Goal: Obtain resource: Download file/media

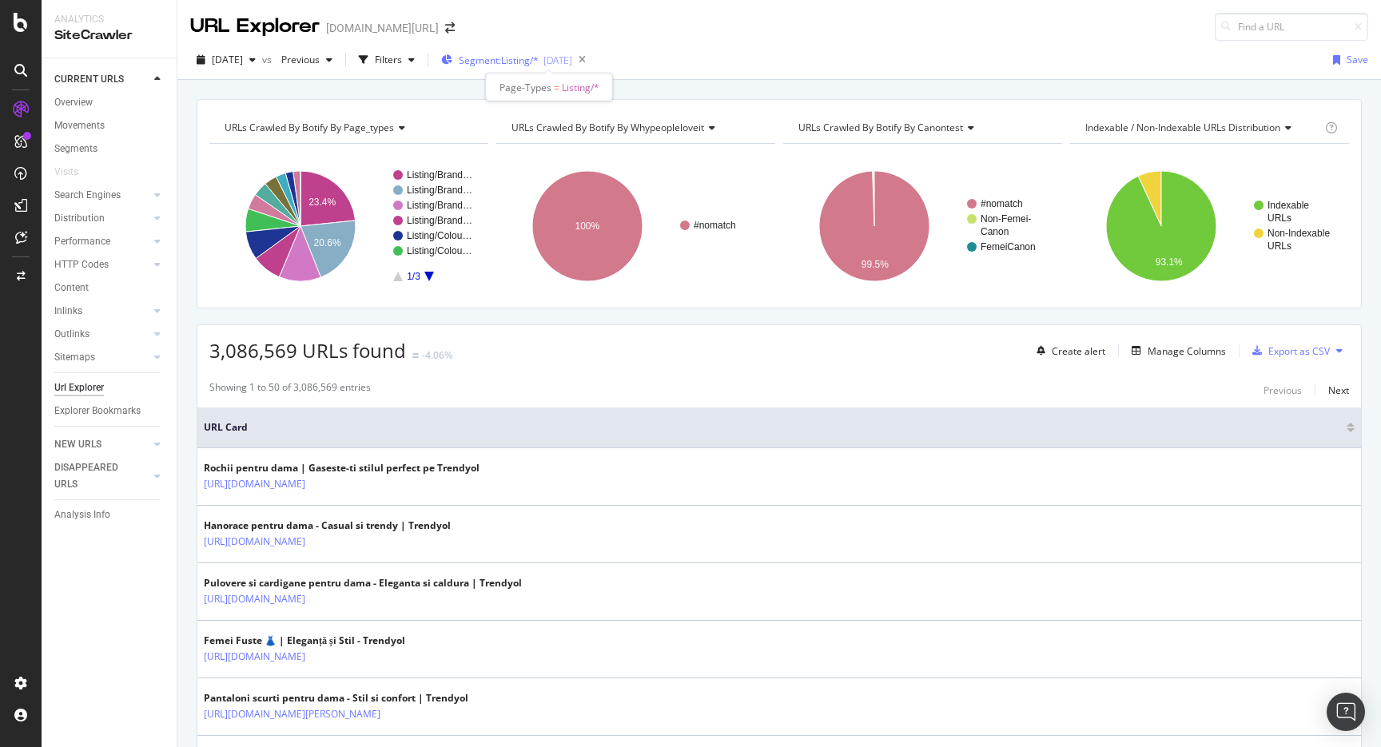
click at [539, 64] on span "Segment: Listing/*" at bounding box center [499, 61] width 80 height 14
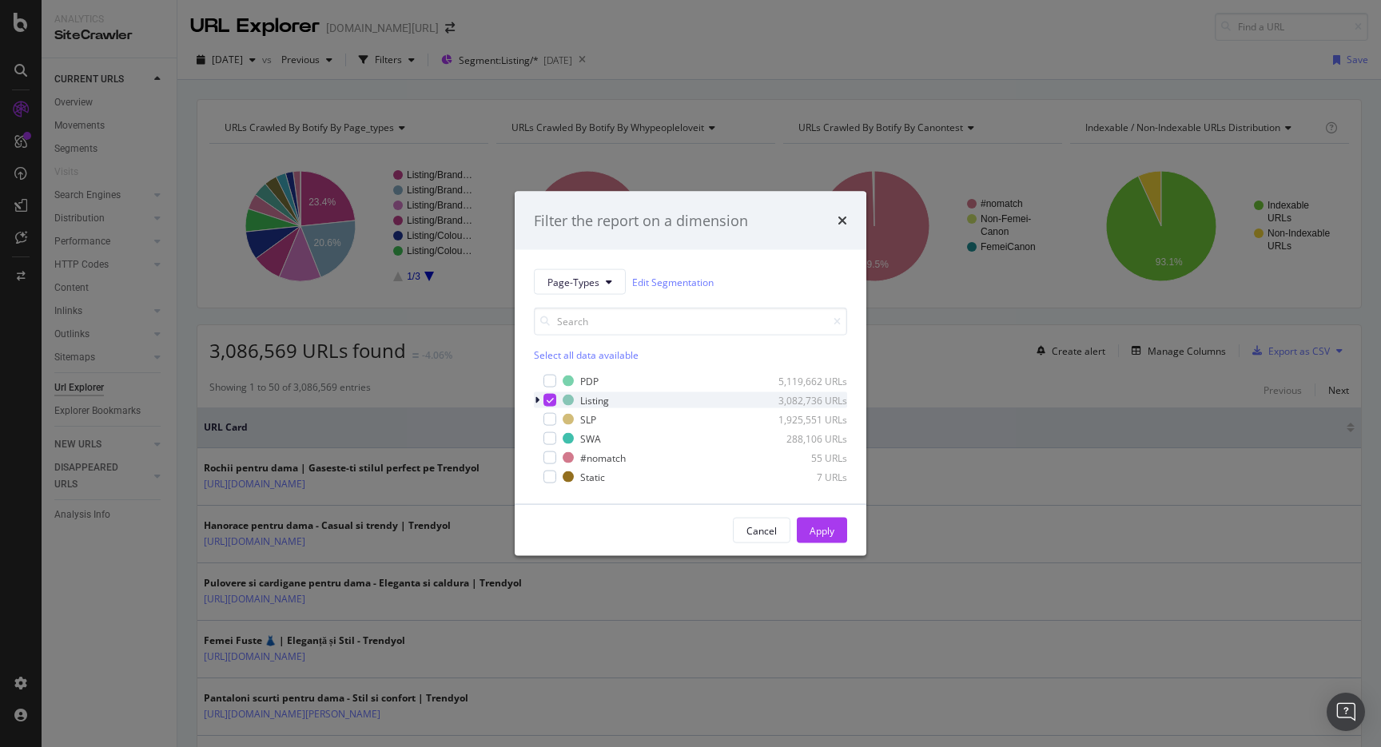
click at [541, 397] on div "modal" at bounding box center [539, 401] width 10 height 16
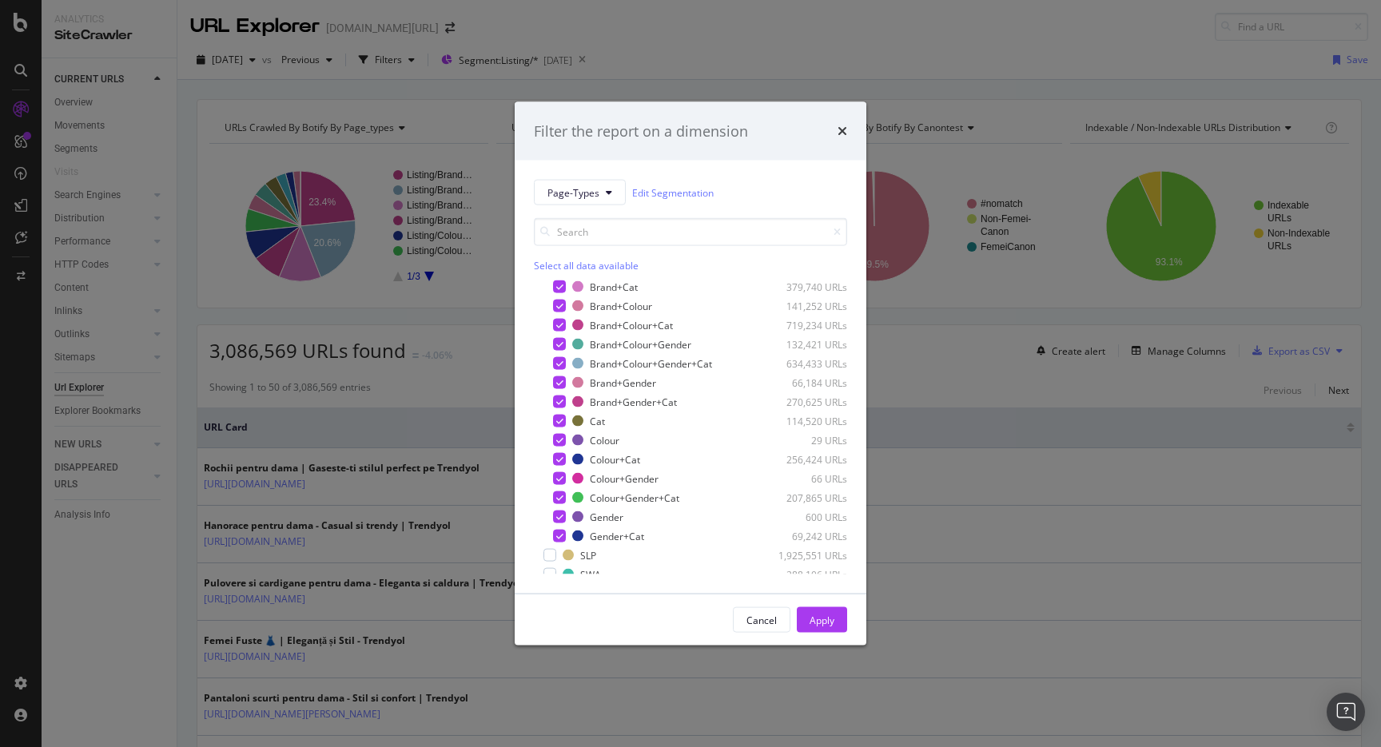
scroll to position [109, 0]
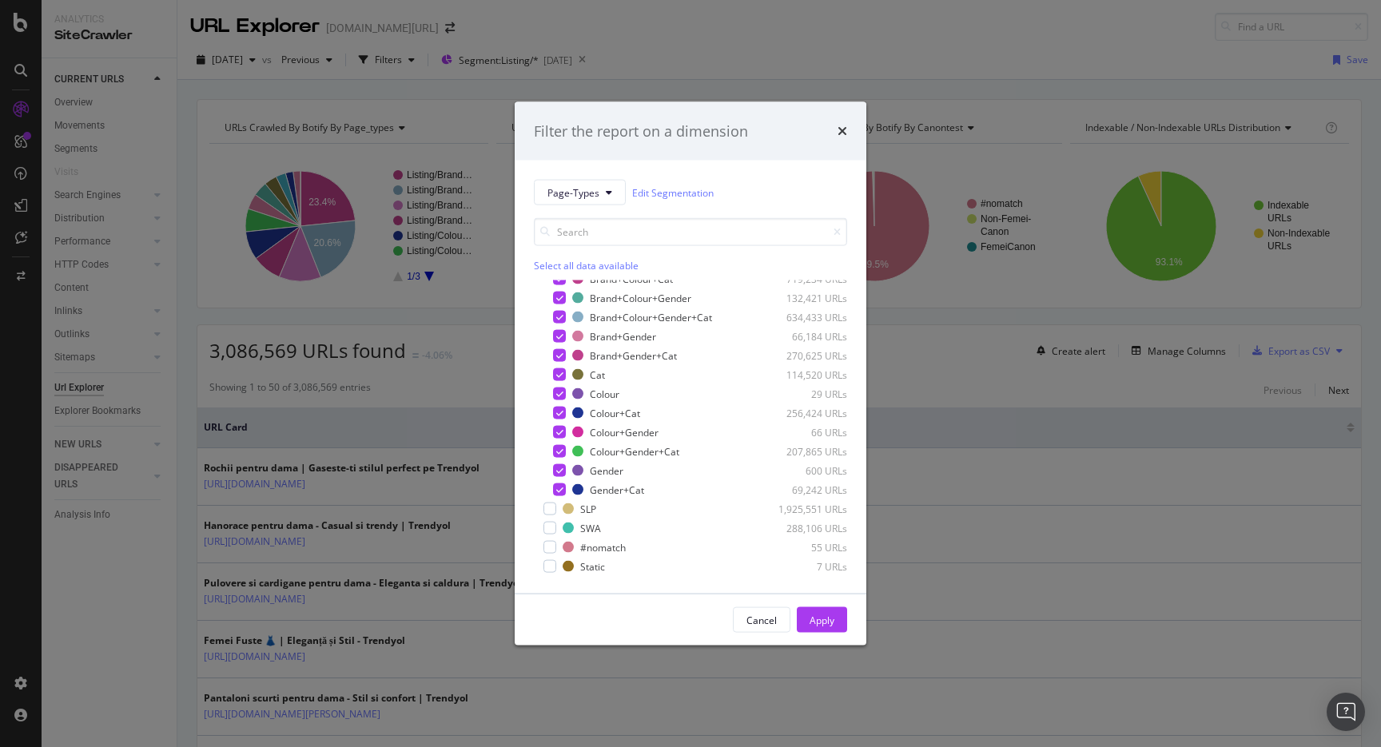
click at [696, 63] on div "Filter the report on a dimension Page-Types Edit Segmentation Select all data a…" at bounding box center [690, 373] width 1381 height 747
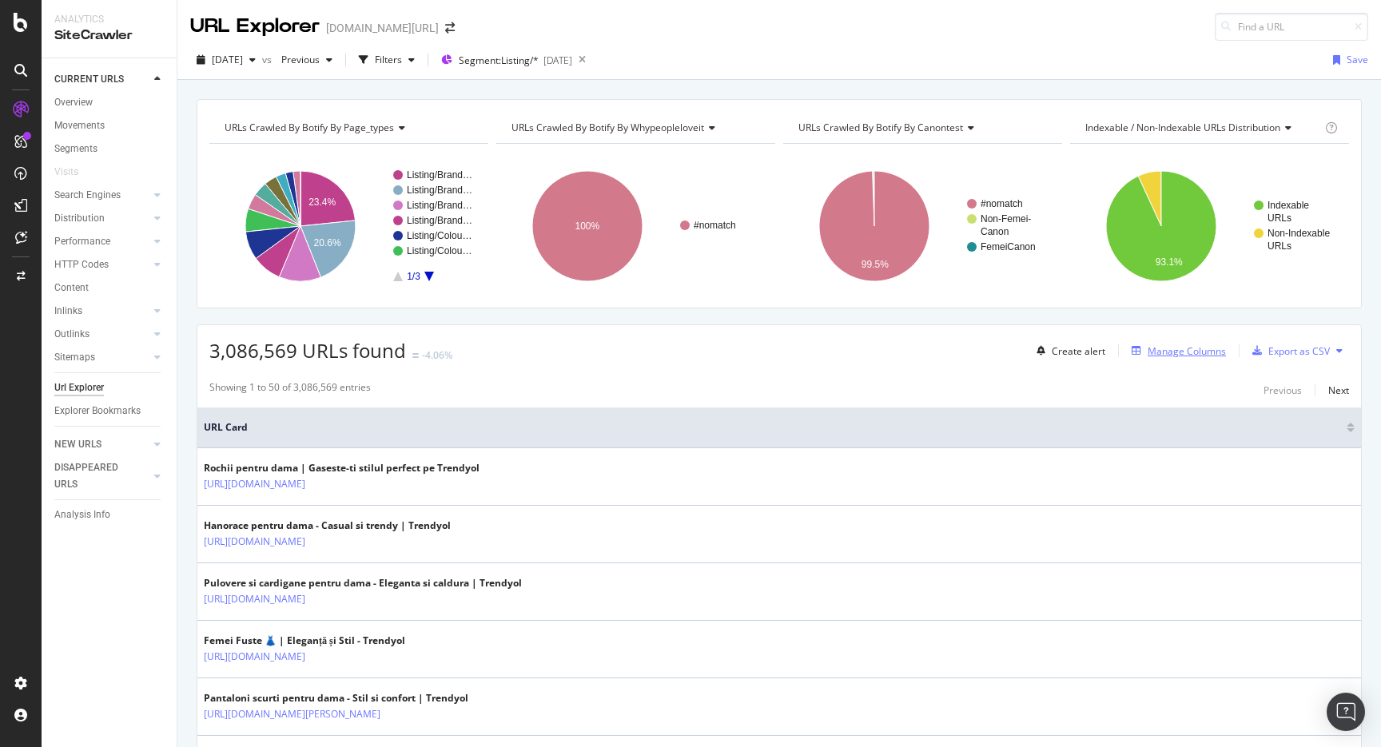
click at [1163, 348] on div "Manage Columns" at bounding box center [1187, 352] width 78 height 14
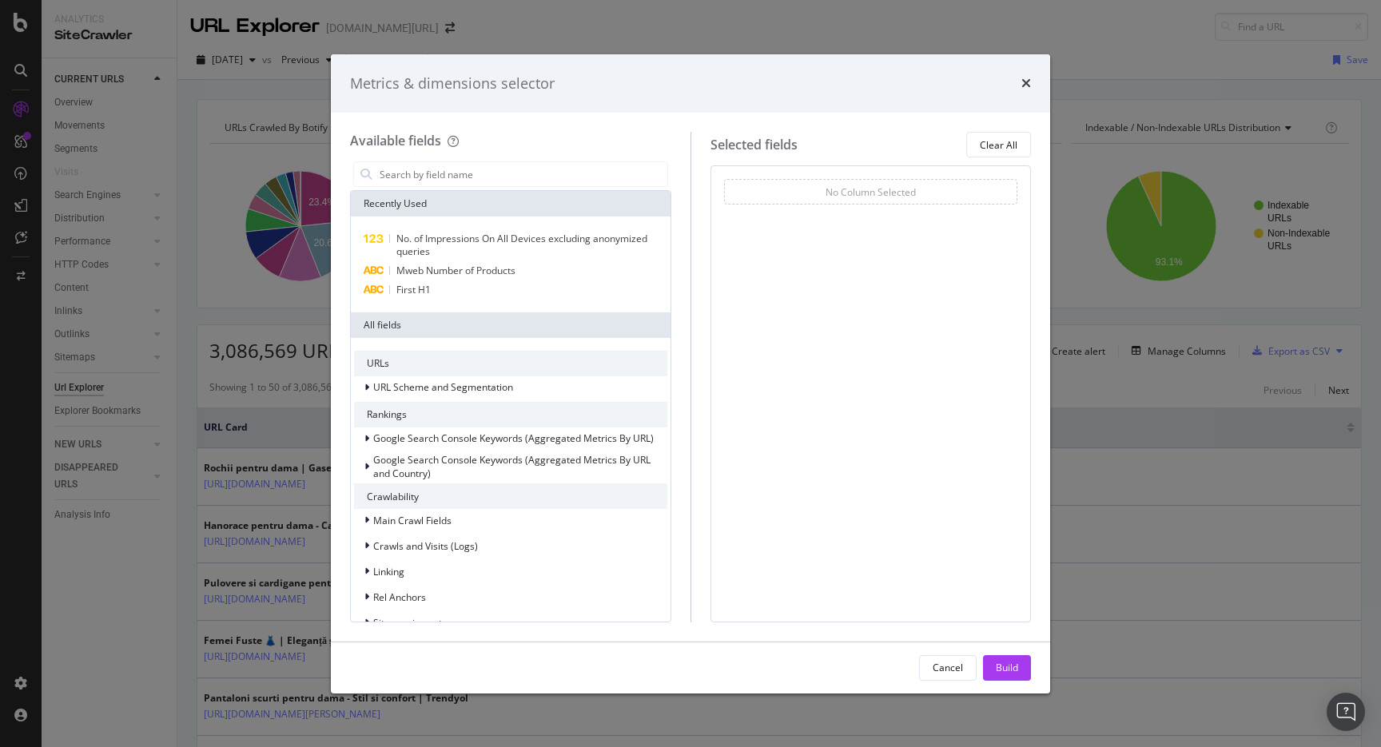
click at [1098, 34] on div "Metrics & dimensions selector Available fields Recently Used No. of Impressions…" at bounding box center [690, 373] width 1381 height 747
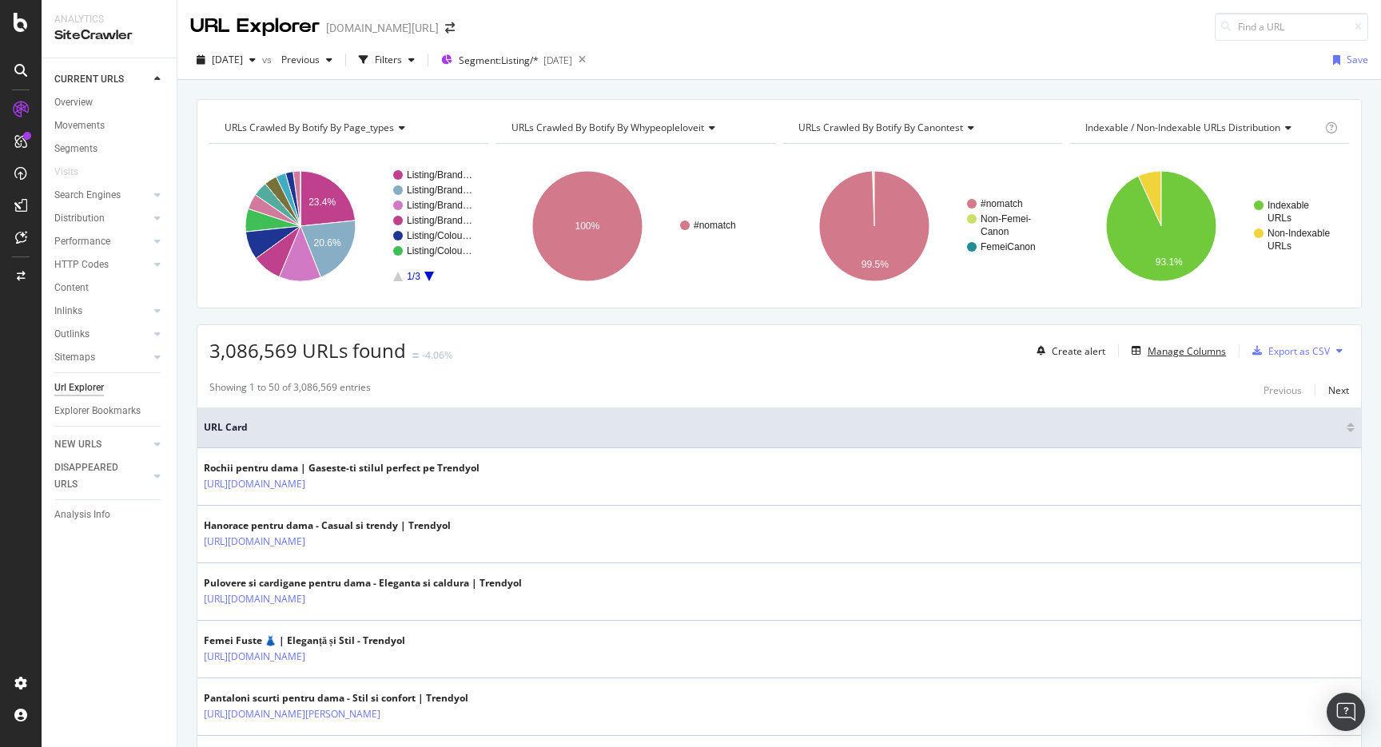
scroll to position [0, 0]
click at [402, 59] on div "Filters" at bounding box center [388, 60] width 27 height 14
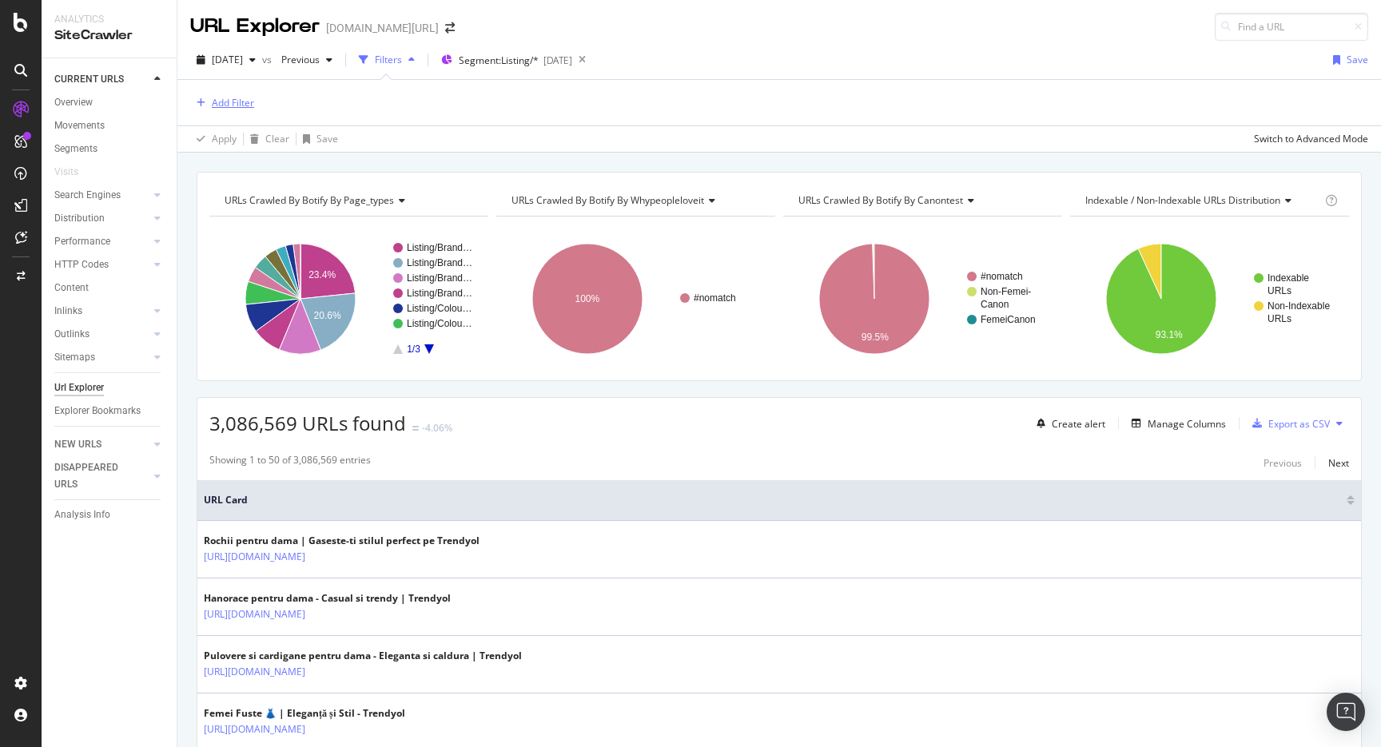
click at [238, 102] on div "Add Filter" at bounding box center [233, 103] width 42 height 14
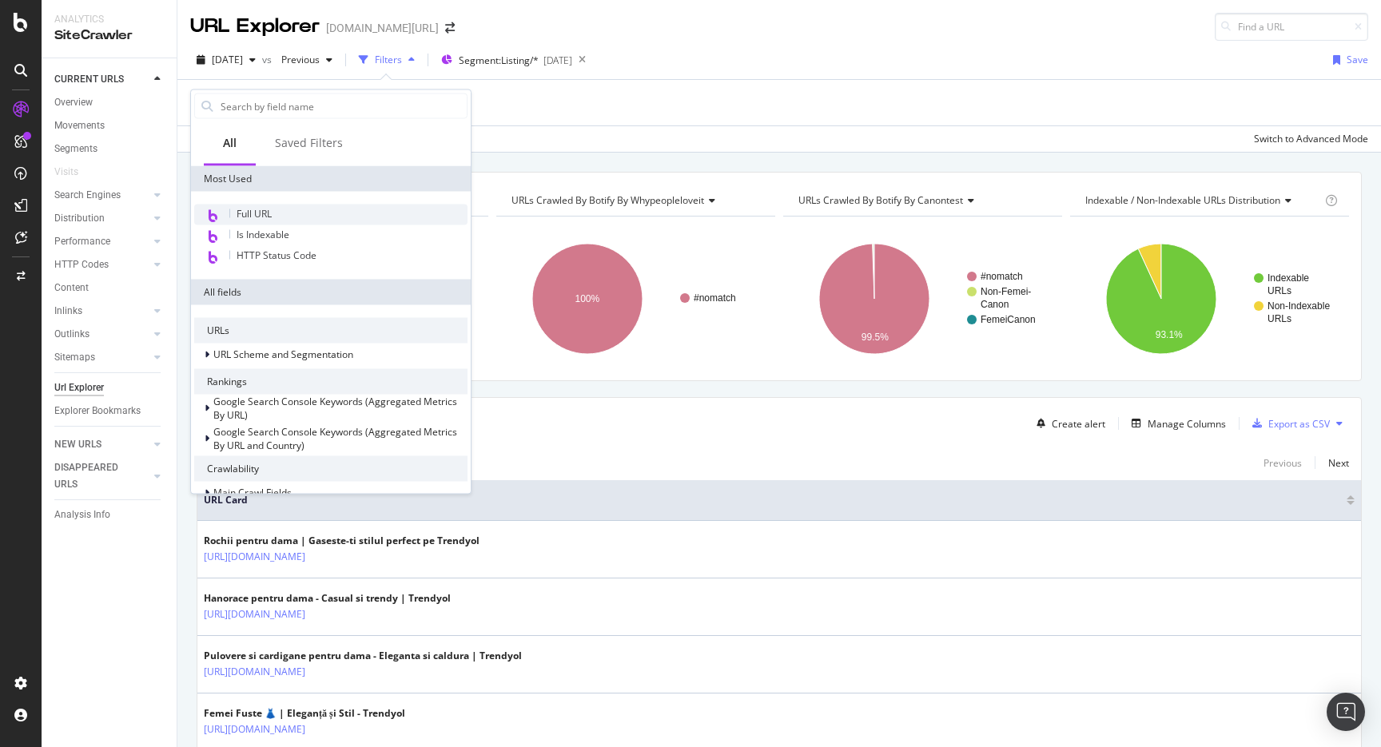
click at [272, 213] on span "Full URL" at bounding box center [254, 214] width 35 height 14
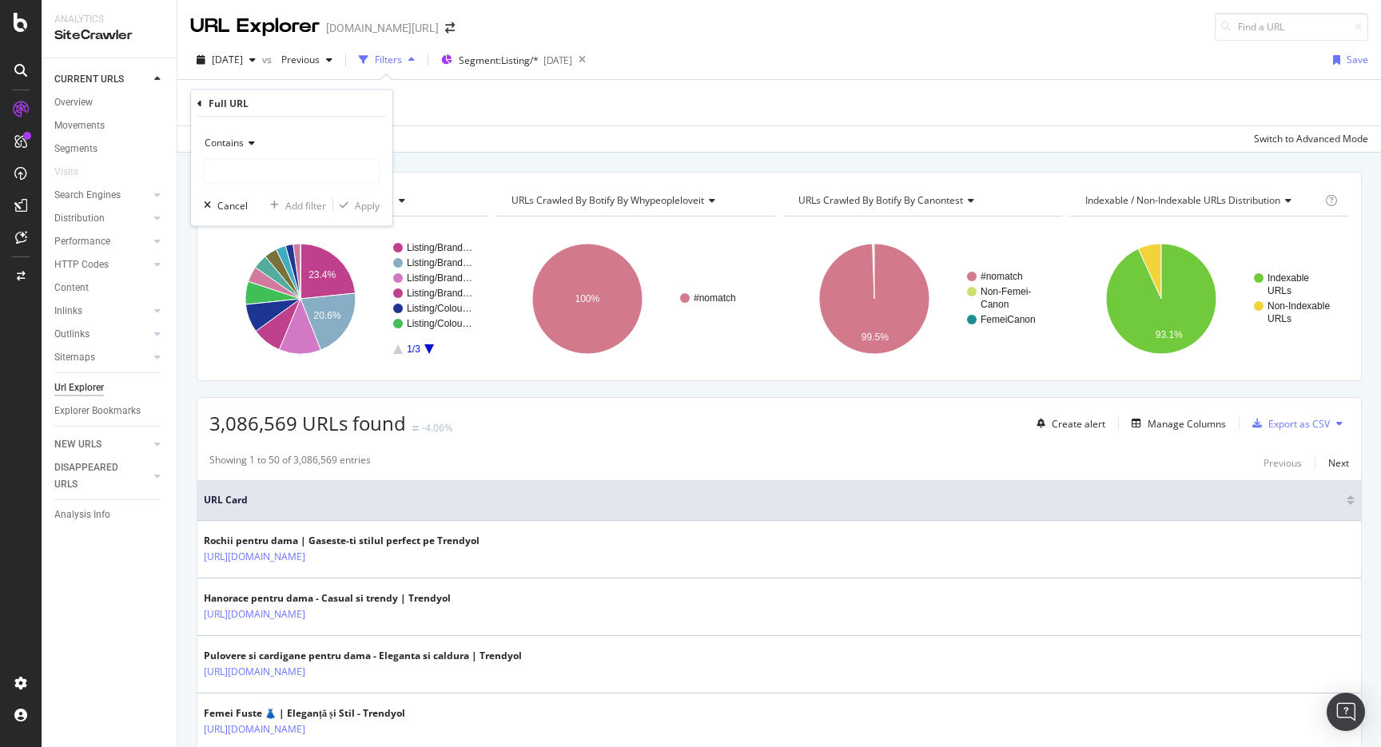
click at [309, 185] on div "Contains Cancel Add filter Apply" at bounding box center [291, 172] width 201 height 109
click at [309, 177] on input "text" at bounding box center [292, 172] width 174 height 26
type input "pantofi-sport"
click at [371, 204] on div "Apply" at bounding box center [367, 205] width 25 height 14
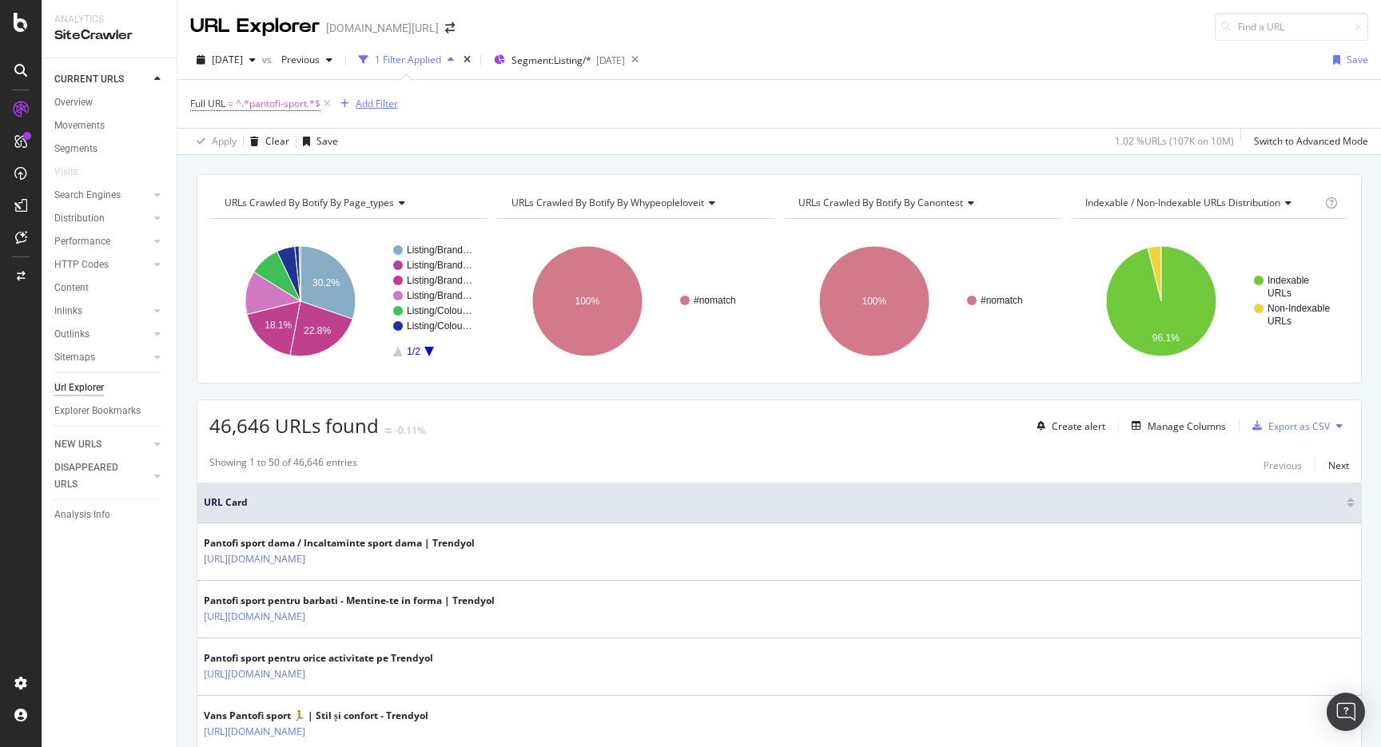
click at [370, 102] on div "Add Filter" at bounding box center [377, 104] width 42 height 14
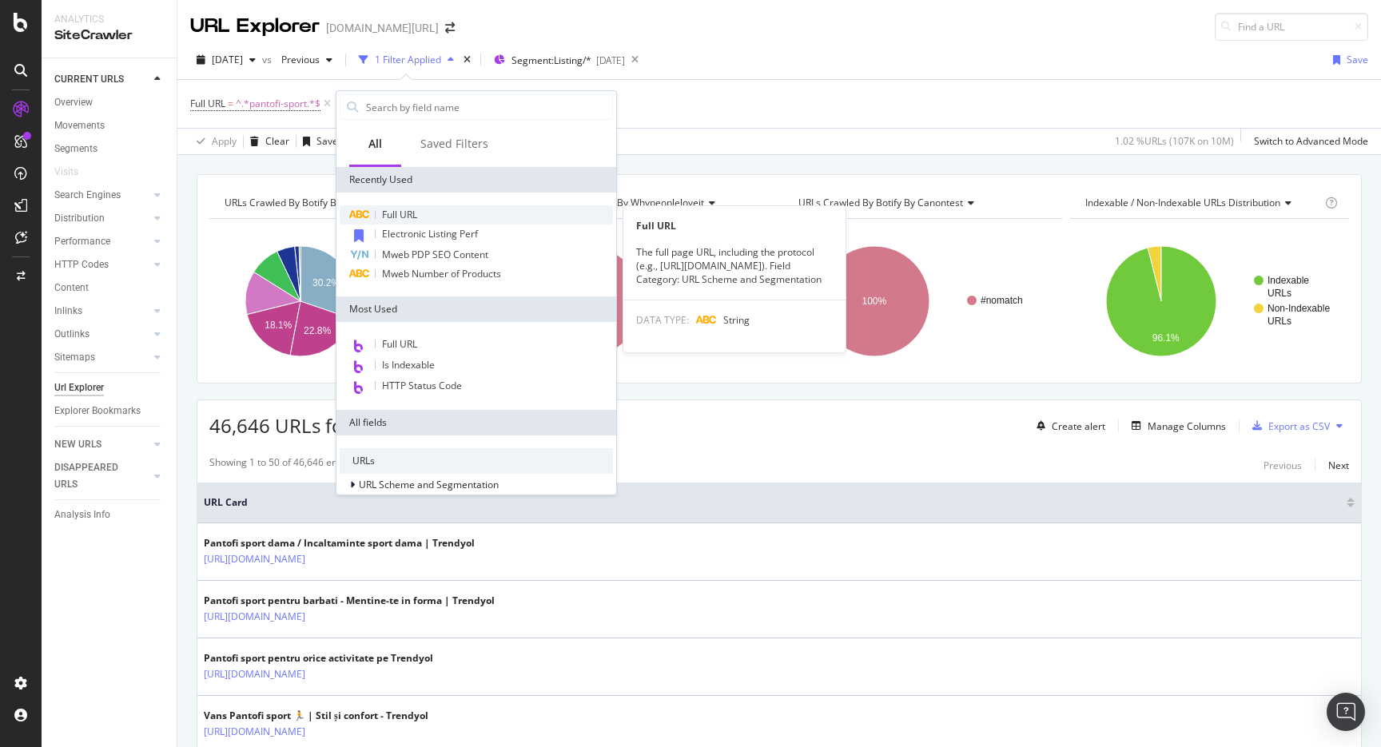
click at [401, 213] on span "Full URL" at bounding box center [399, 215] width 35 height 14
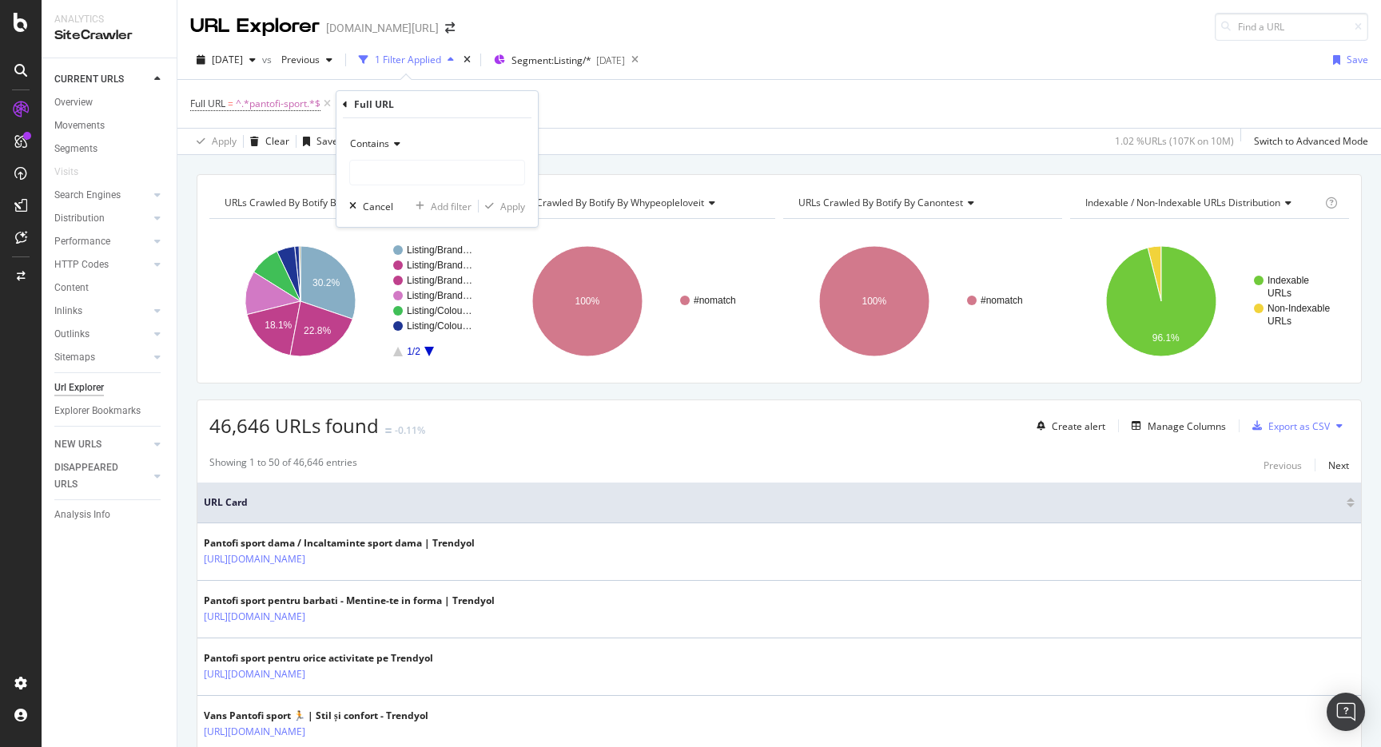
click at [411, 186] on div "Contains Cancel Add filter Apply" at bounding box center [437, 172] width 201 height 109
click at [406, 183] on input "text" at bounding box center [437, 173] width 174 height 26
type input "pi="
click at [390, 153] on div "Contains" at bounding box center [437, 144] width 176 height 26
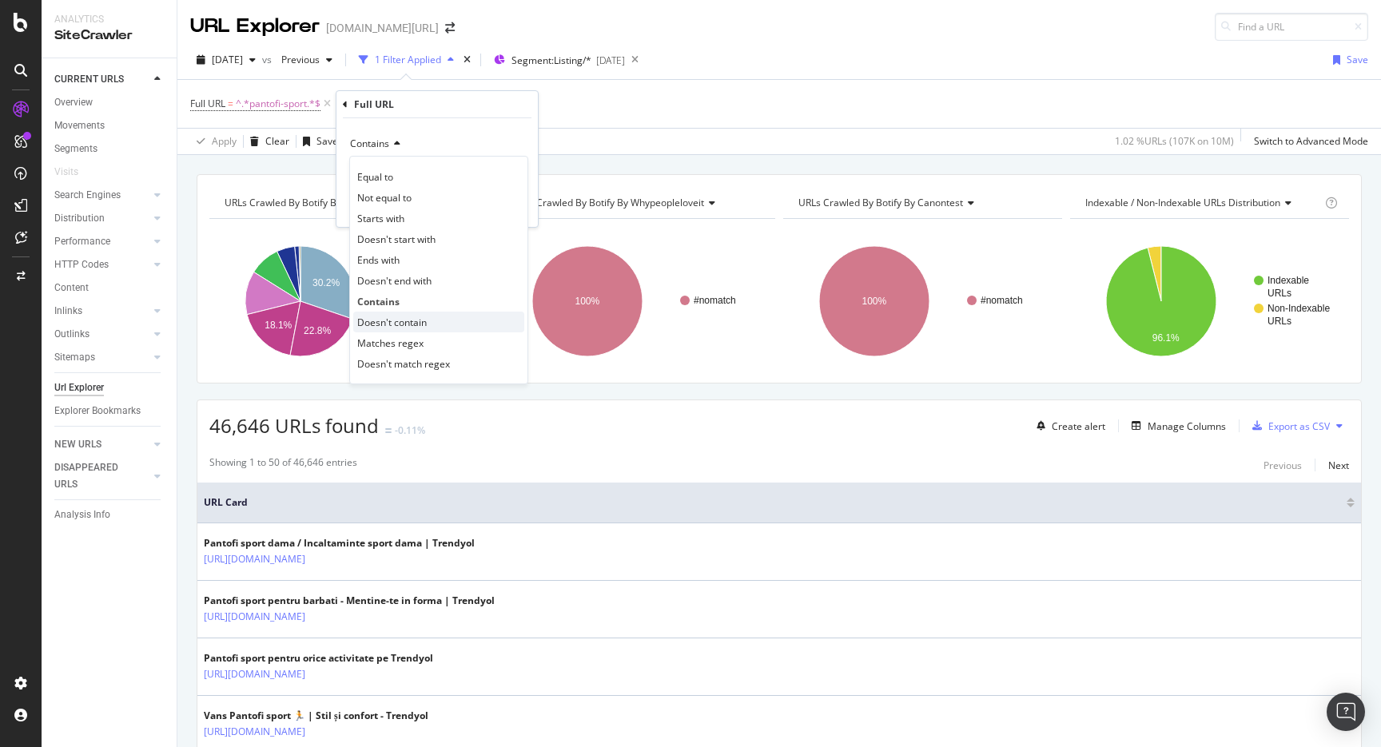
click at [399, 322] on span "Doesn't contain" at bounding box center [392, 323] width 70 height 14
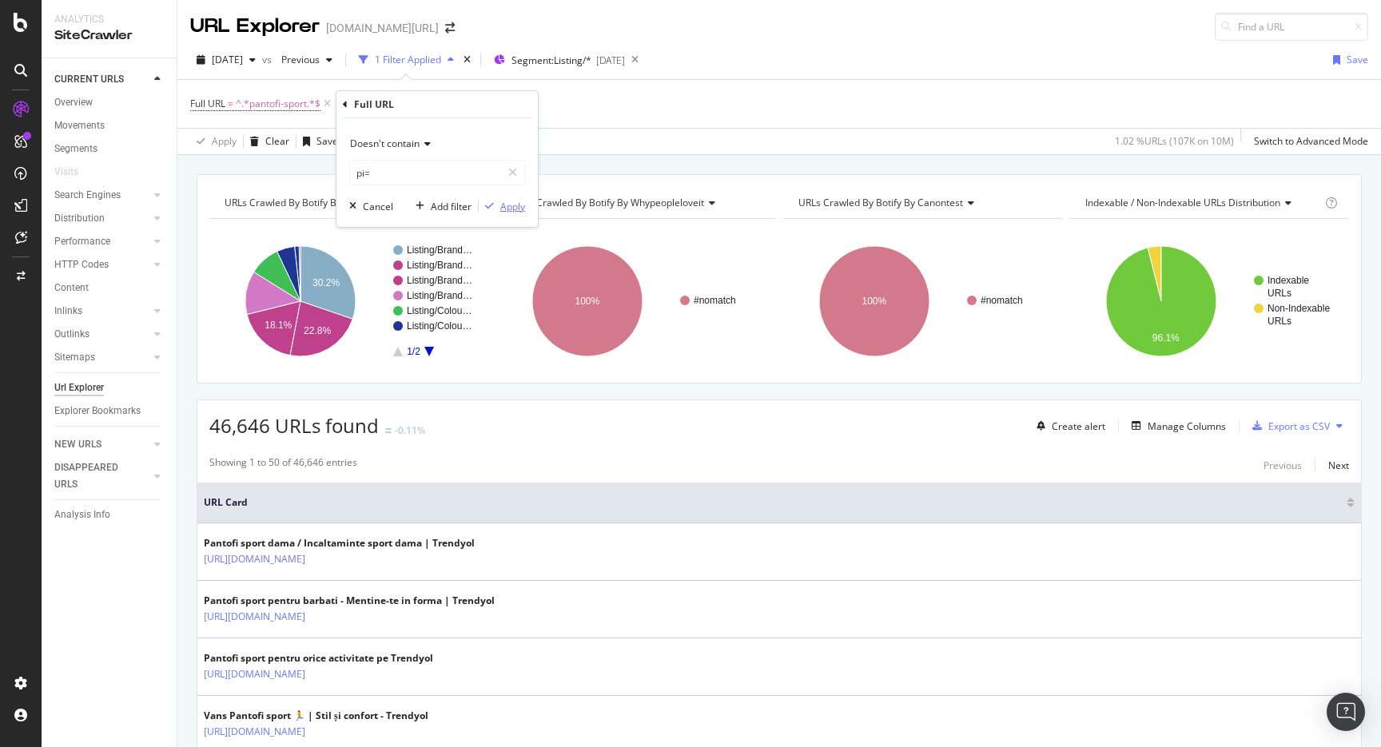
click at [517, 206] on div "Apply" at bounding box center [512, 207] width 25 height 14
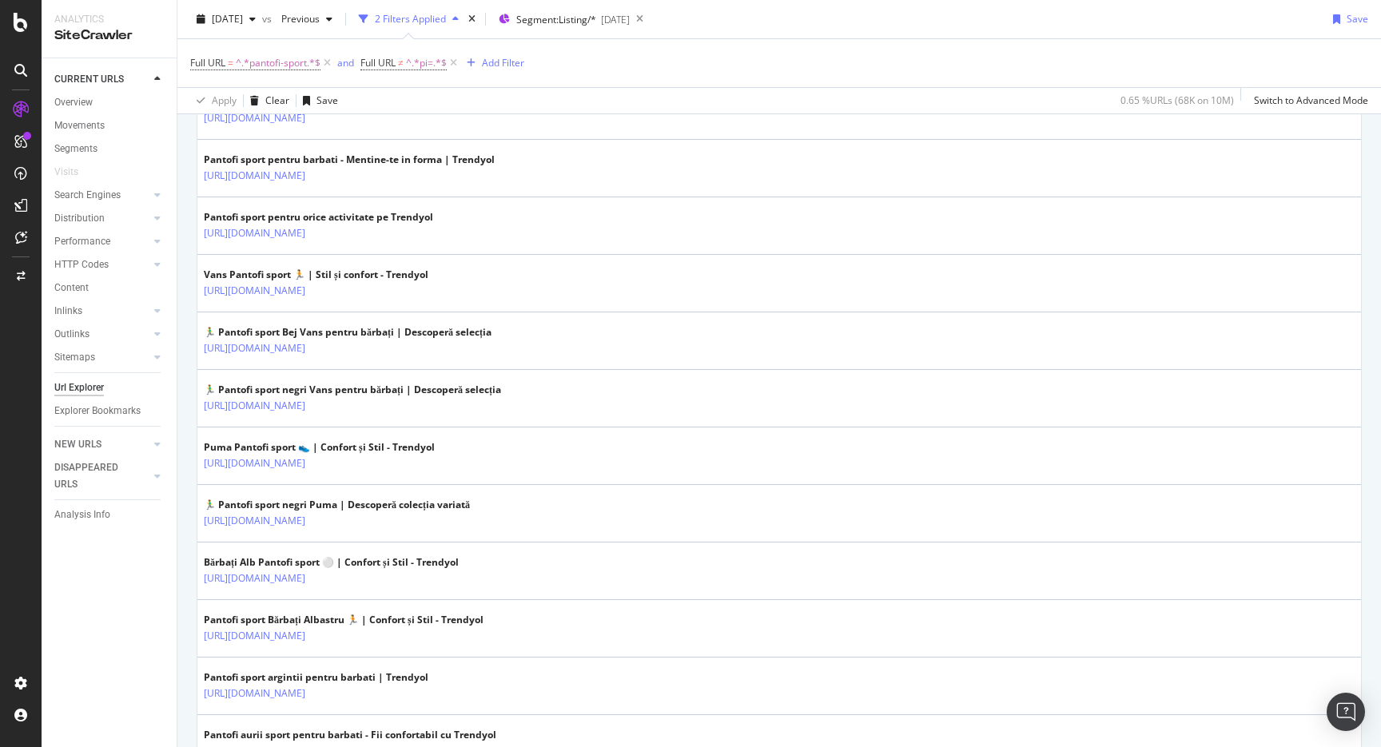
scroll to position [480, 0]
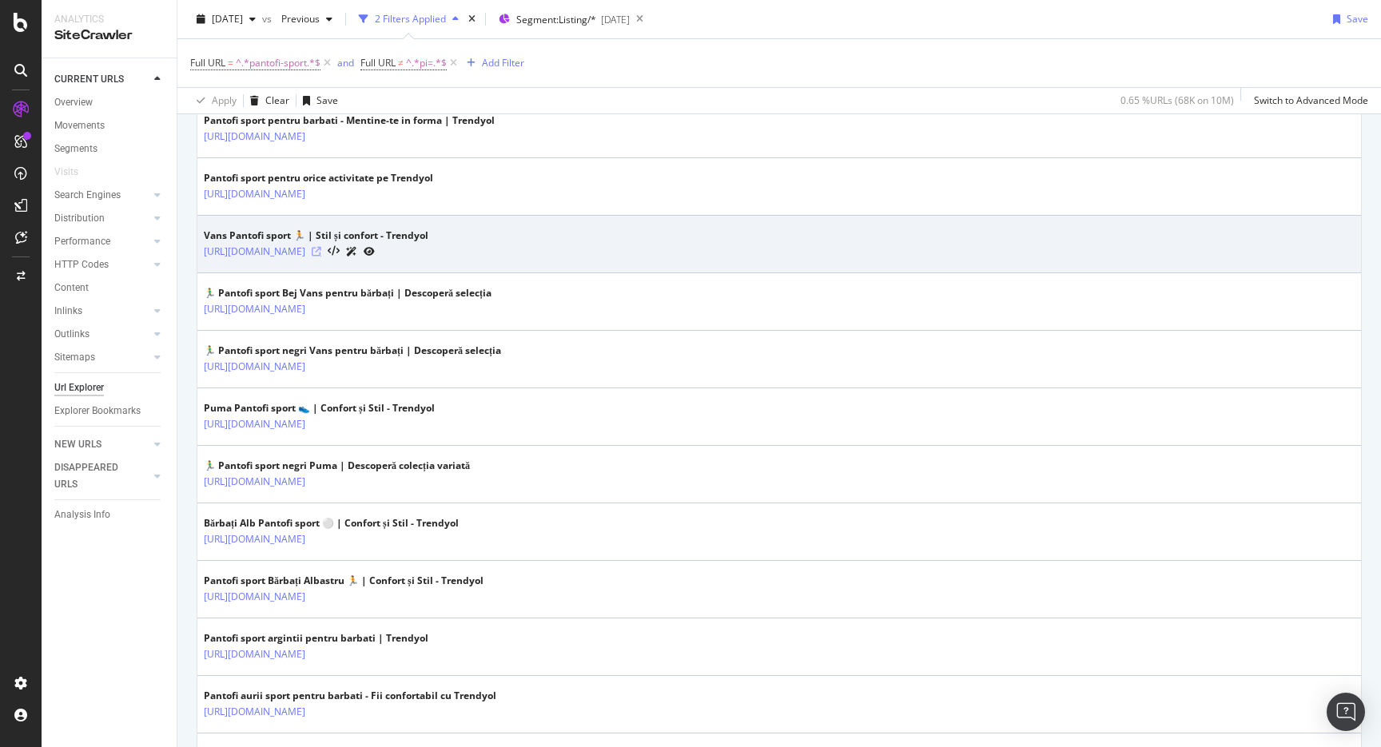
click at [321, 249] on icon at bounding box center [317, 252] width 10 height 10
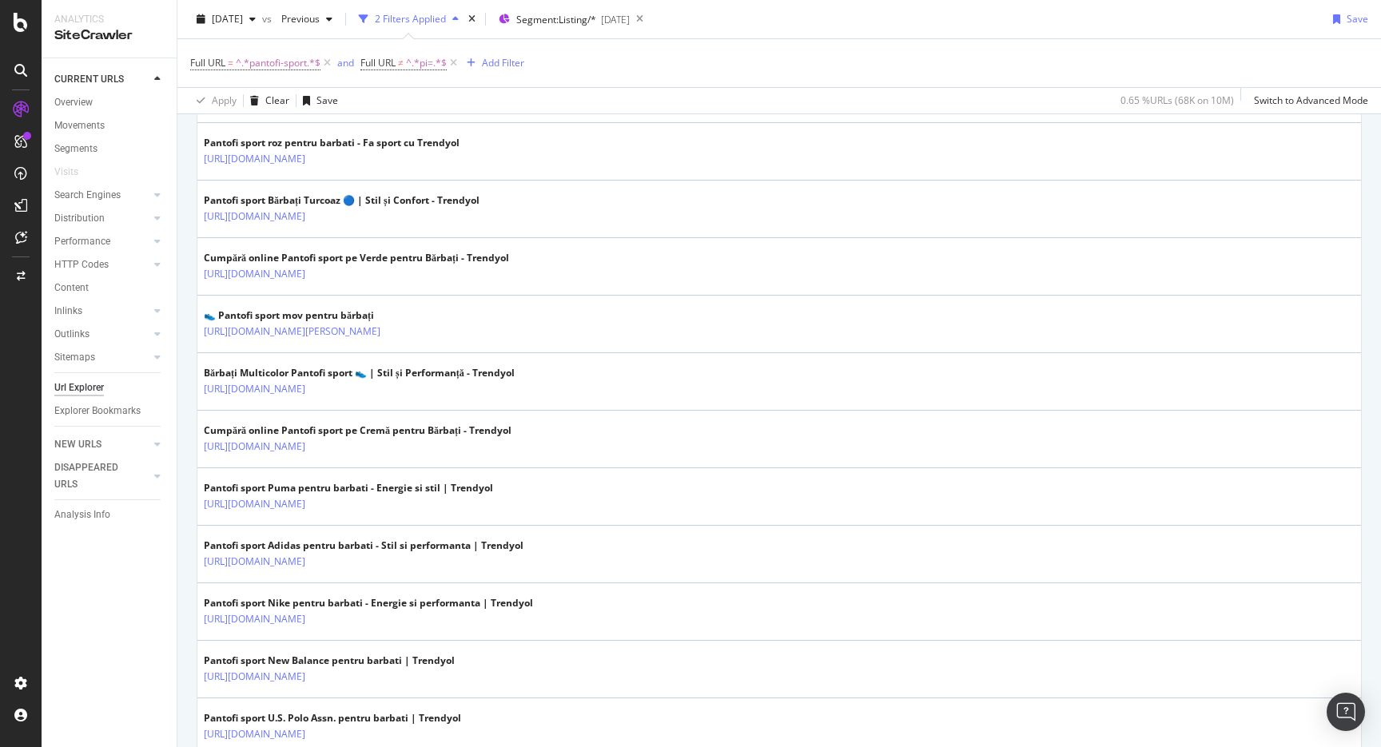
scroll to position [1240, 0]
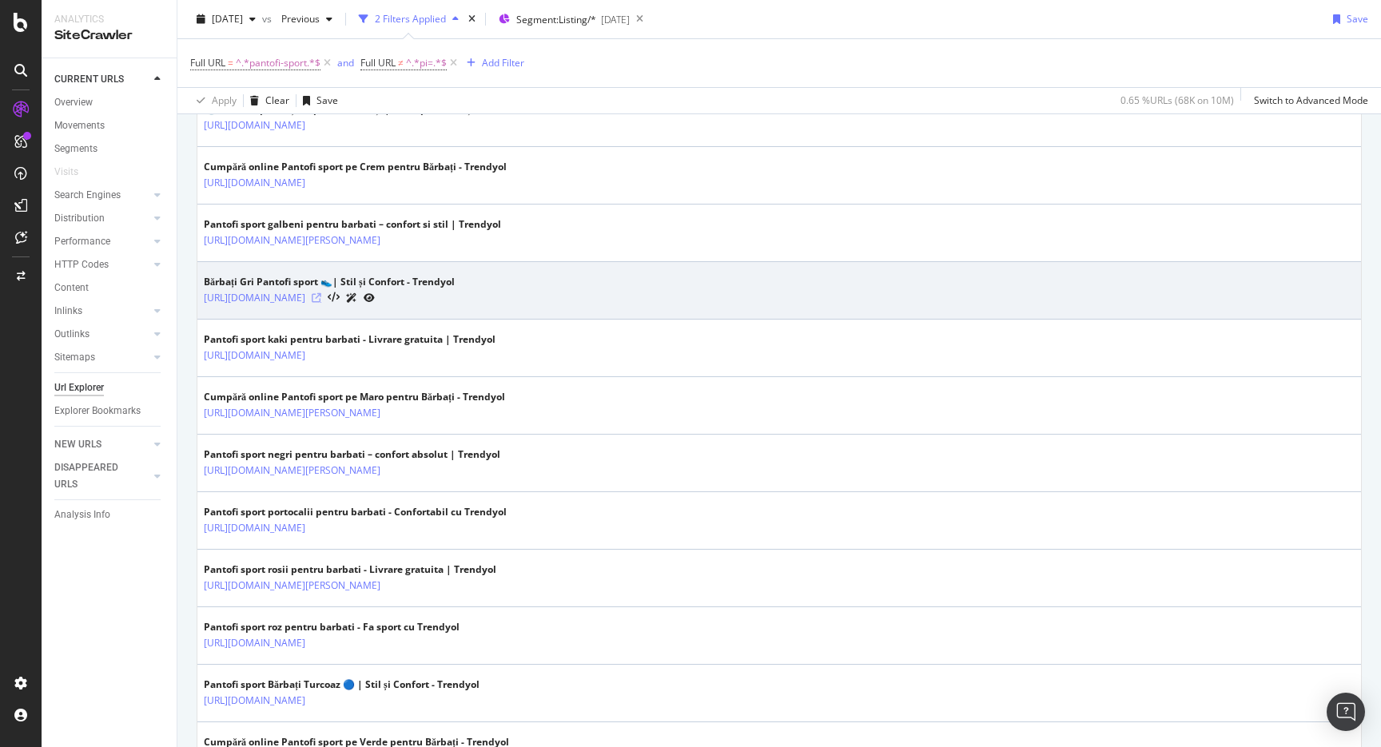
click at [321, 297] on icon at bounding box center [317, 298] width 10 height 10
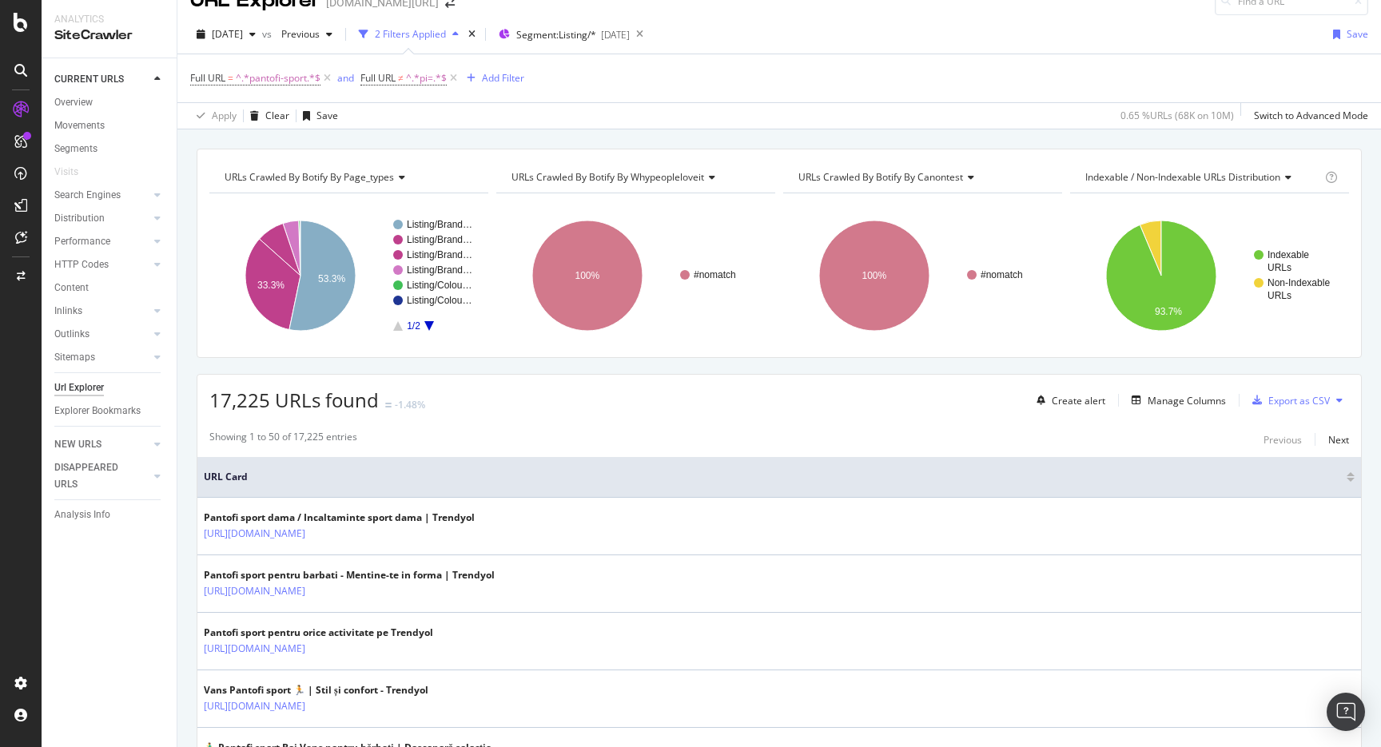
scroll to position [0, 0]
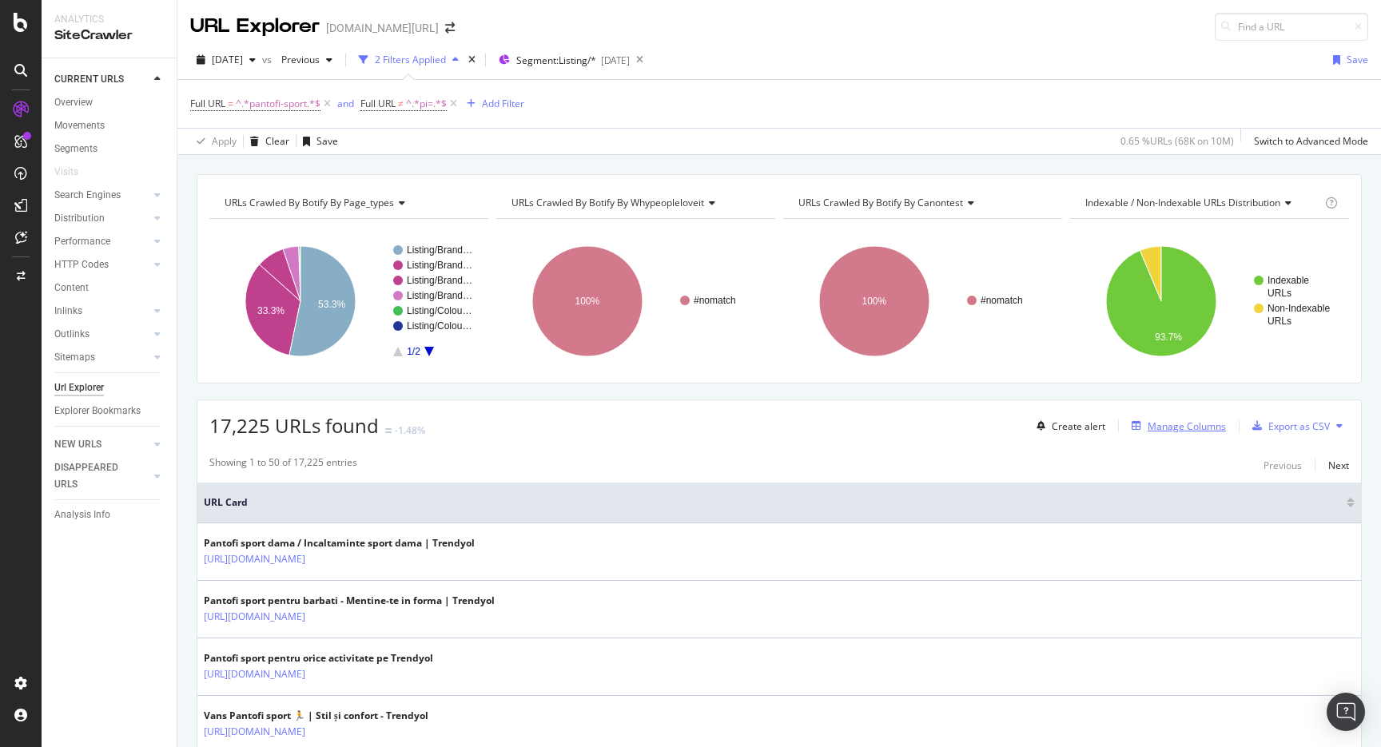
click at [1170, 432] on div "Manage Columns" at bounding box center [1187, 427] width 78 height 14
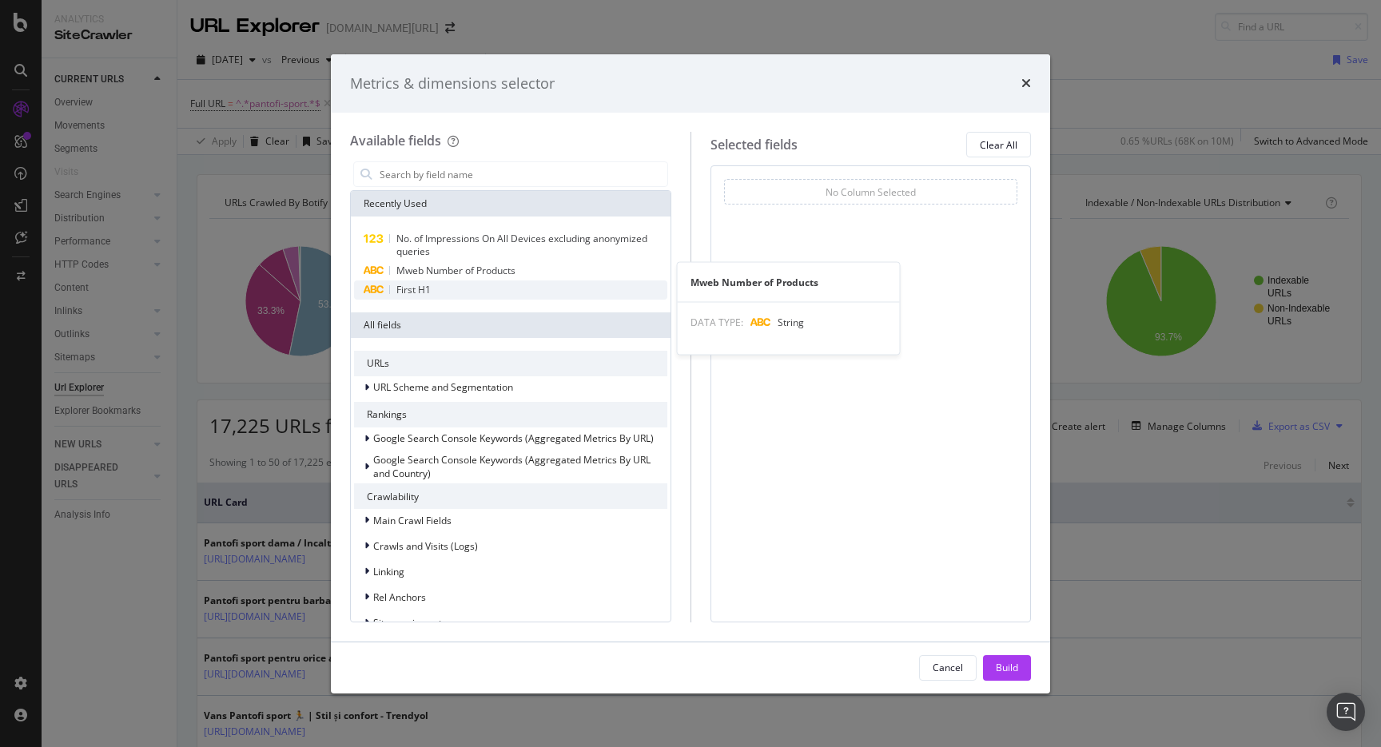
click at [520, 282] on div "First H1" at bounding box center [510, 290] width 313 height 19
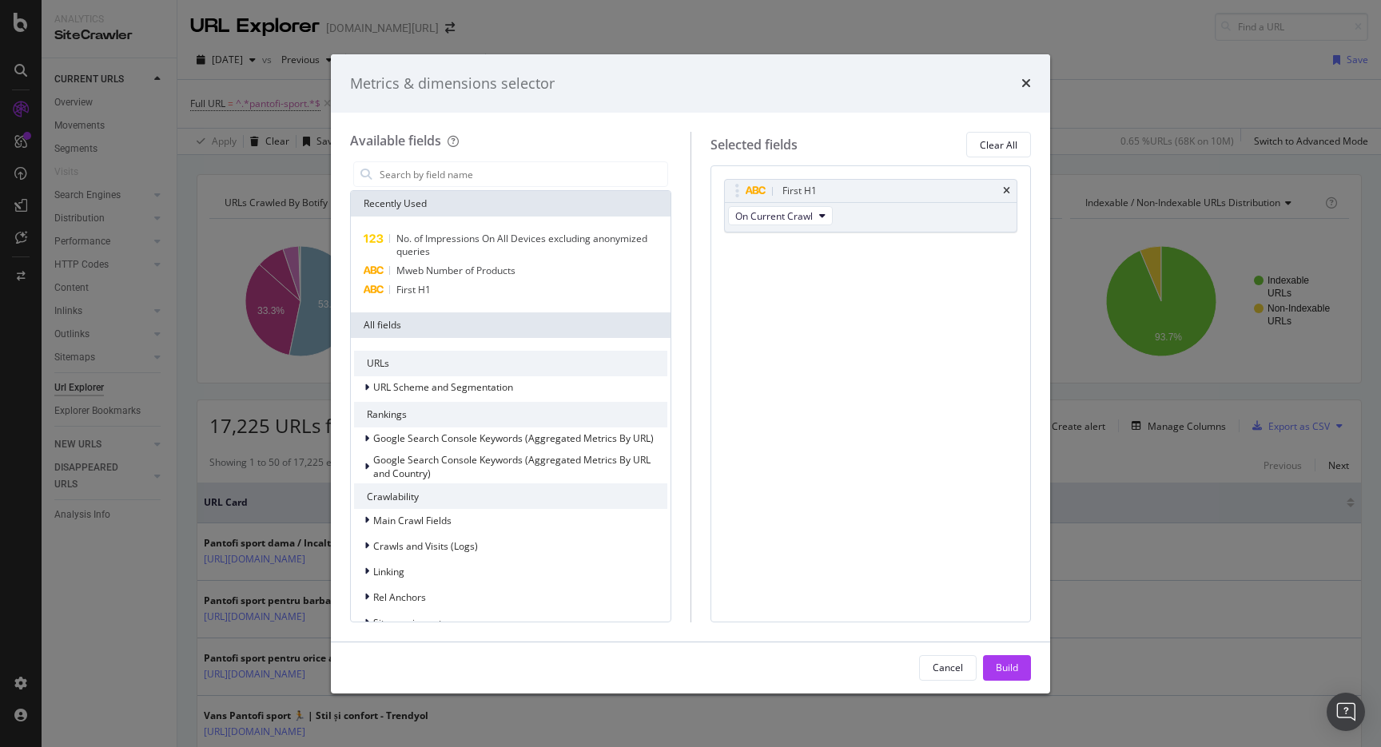
click at [1005, 653] on div "Cancel Build" at bounding box center [690, 668] width 719 height 51
click at [1005, 656] on div "Build" at bounding box center [1007, 668] width 22 height 24
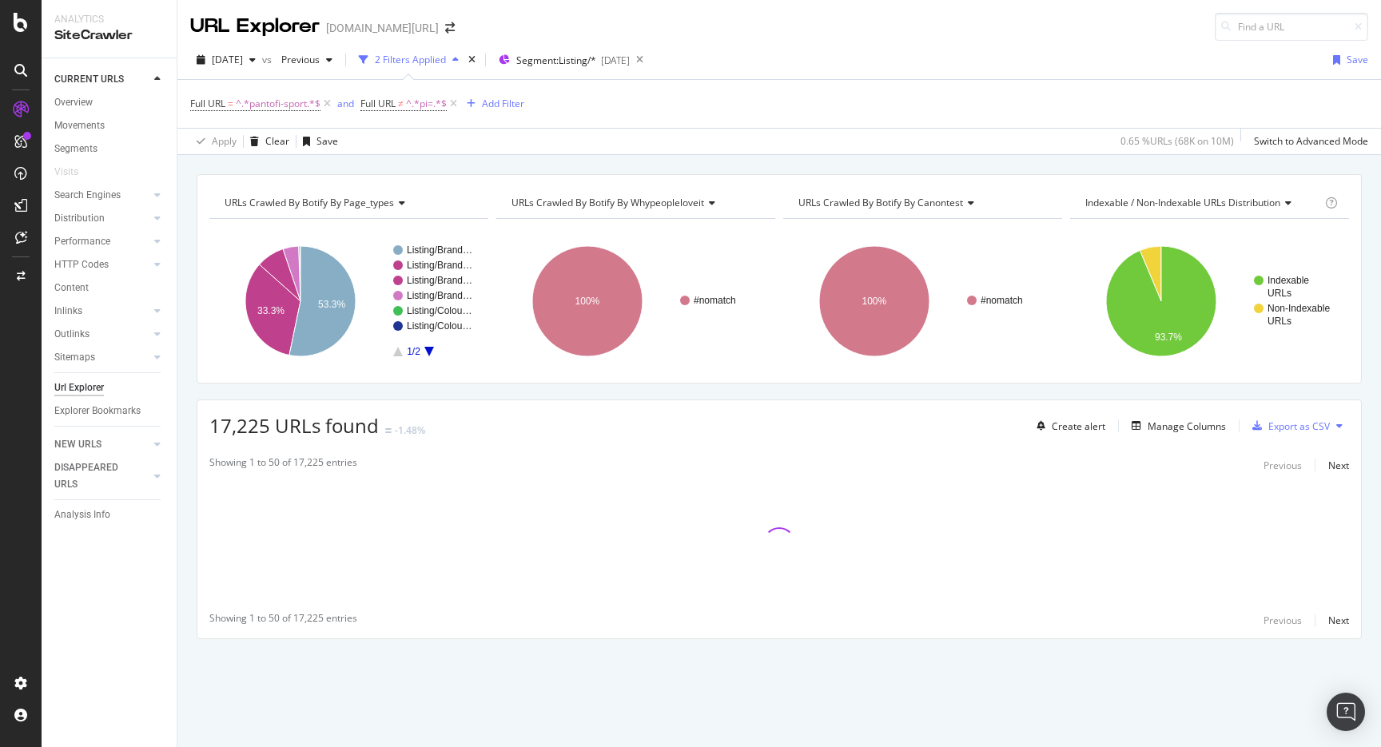
click at [1016, 47] on div "[DATE] vs Previous 2 Filters Applied Segment: Listing/* [DATE] Save" at bounding box center [779, 63] width 1204 height 32
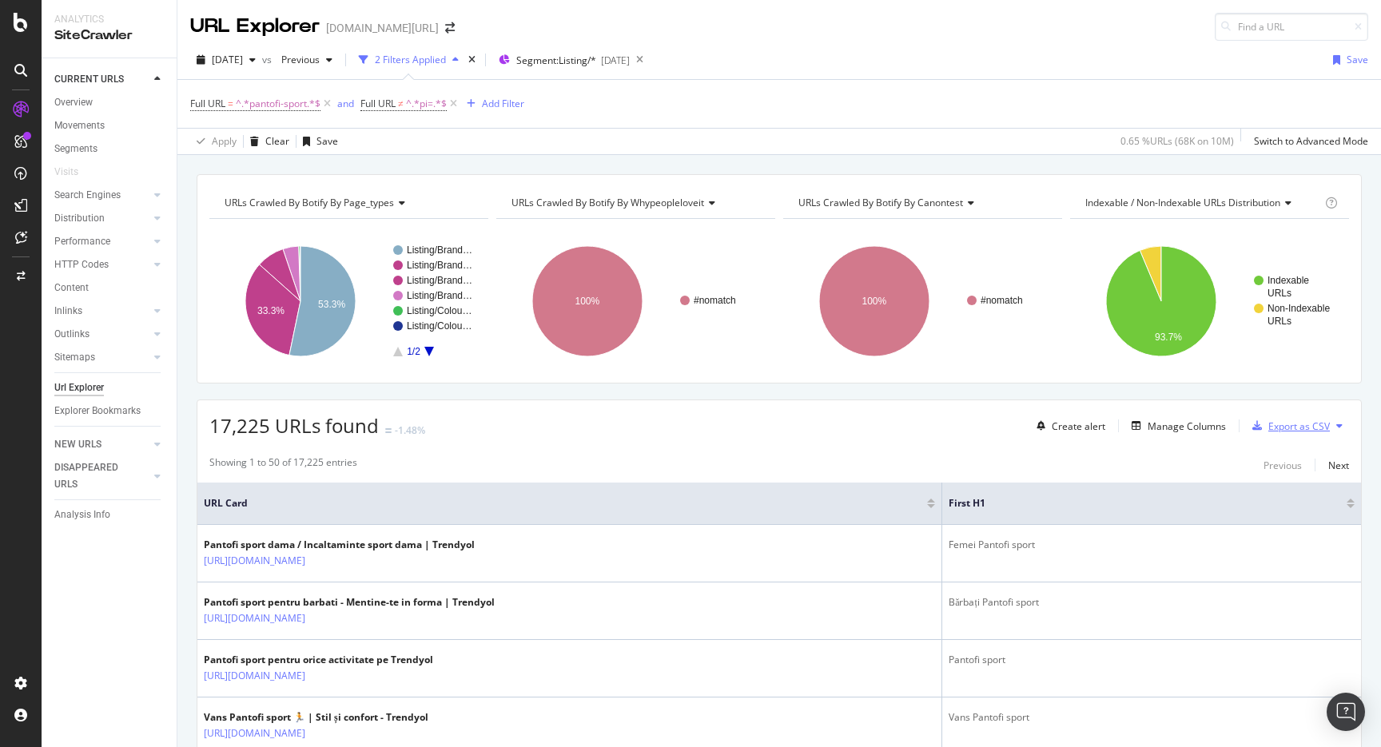
click at [1270, 417] on div "Export as CSV" at bounding box center [1288, 426] width 84 height 24
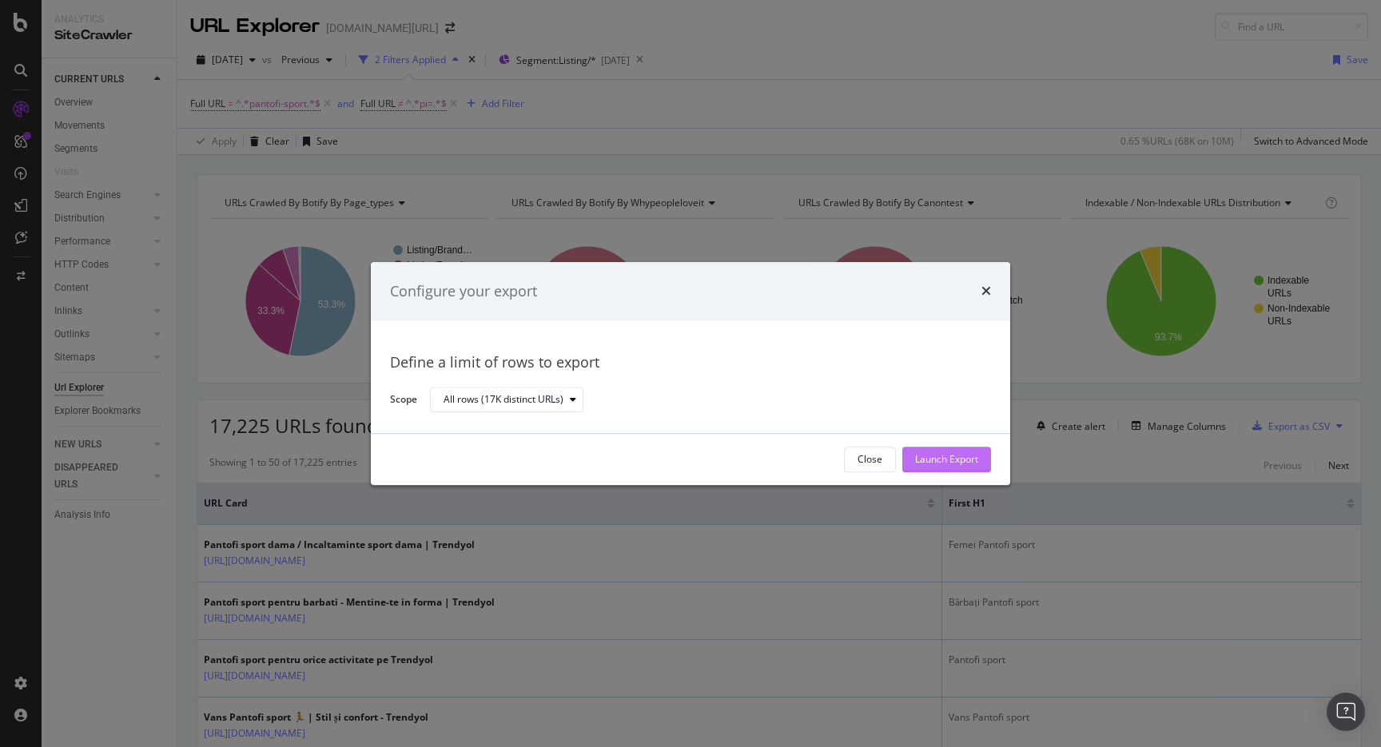
click at [967, 454] on div "Launch Export" at bounding box center [946, 460] width 63 height 14
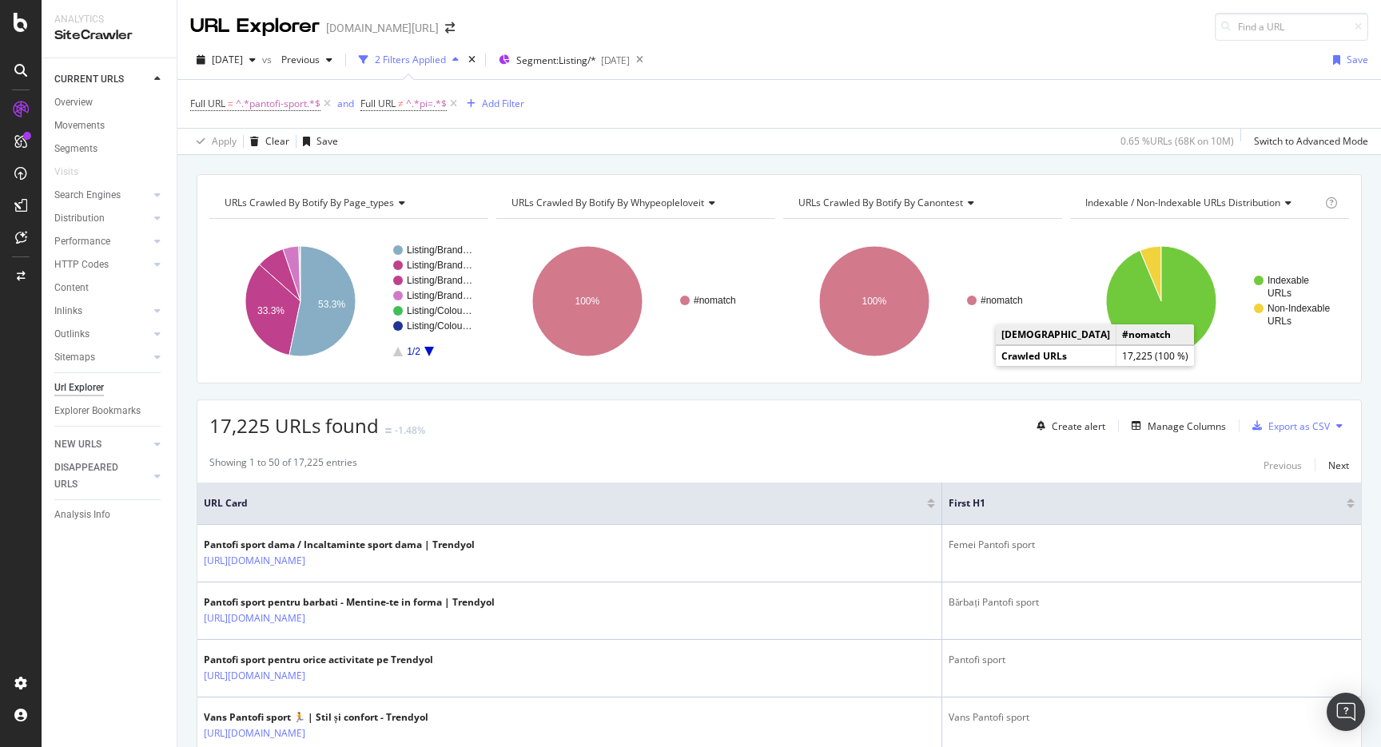
click at [1009, 58] on div "[DATE] vs Previous 2 Filters Applied Segment: Listing/* [DATE] Save" at bounding box center [779, 63] width 1204 height 32
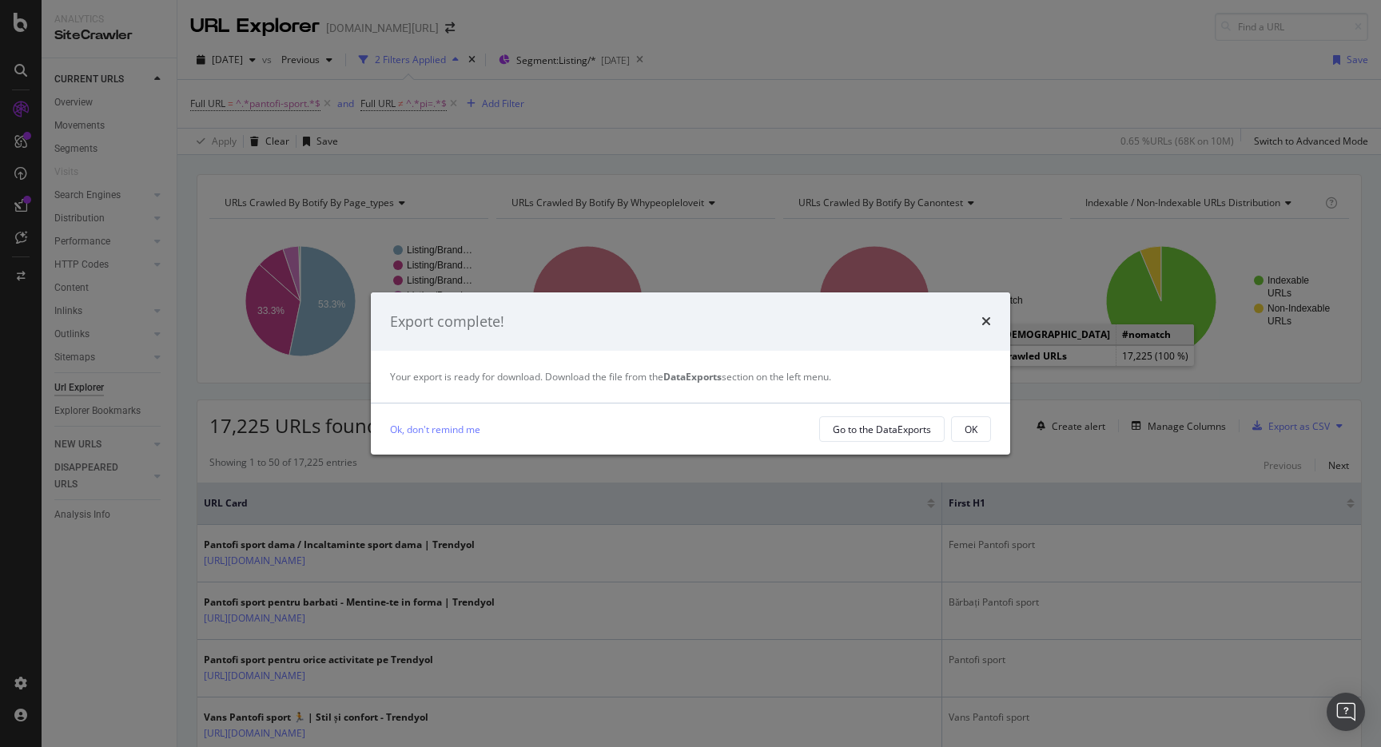
click at [986, 340] on div "Export complete!" at bounding box center [691, 322] width 640 height 59
click at [986, 323] on icon "times" at bounding box center [987, 321] width 10 height 13
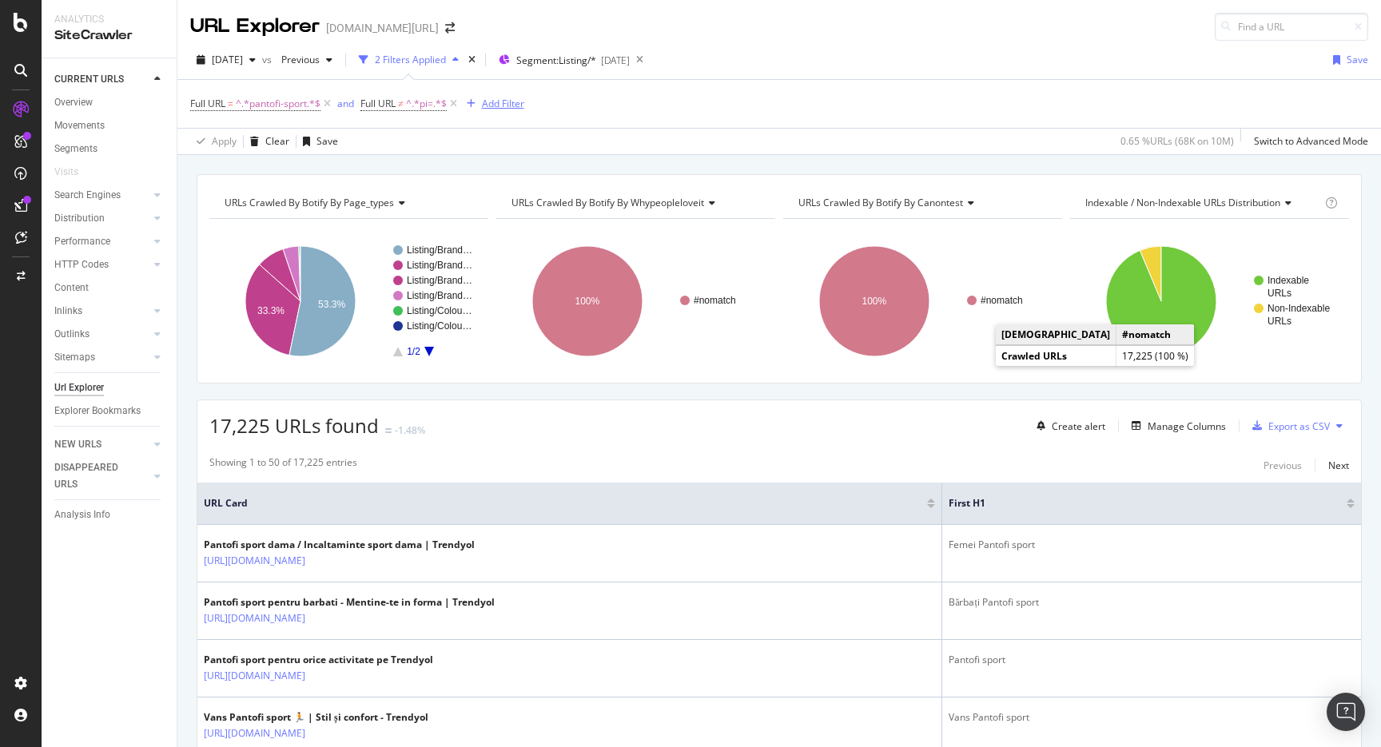
click at [499, 98] on div "Add Filter" at bounding box center [503, 104] width 42 height 14
click at [470, 104] on icon at bounding box center [472, 105] width 5 height 10
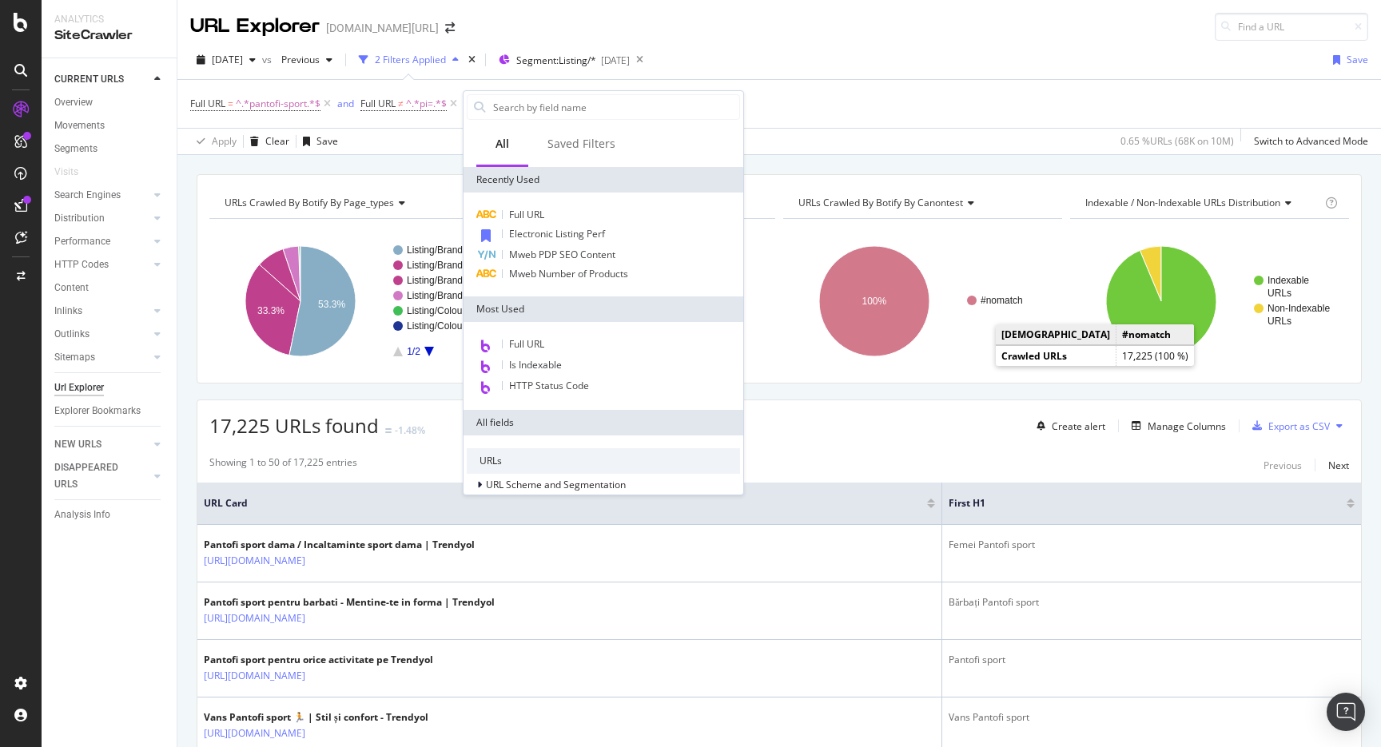
click at [782, 106] on div "Full URL = ^.*pantofi-sport.*$ and Full URL ≠ ^.*pi=.*$ Add Filter" at bounding box center [779, 104] width 1178 height 48
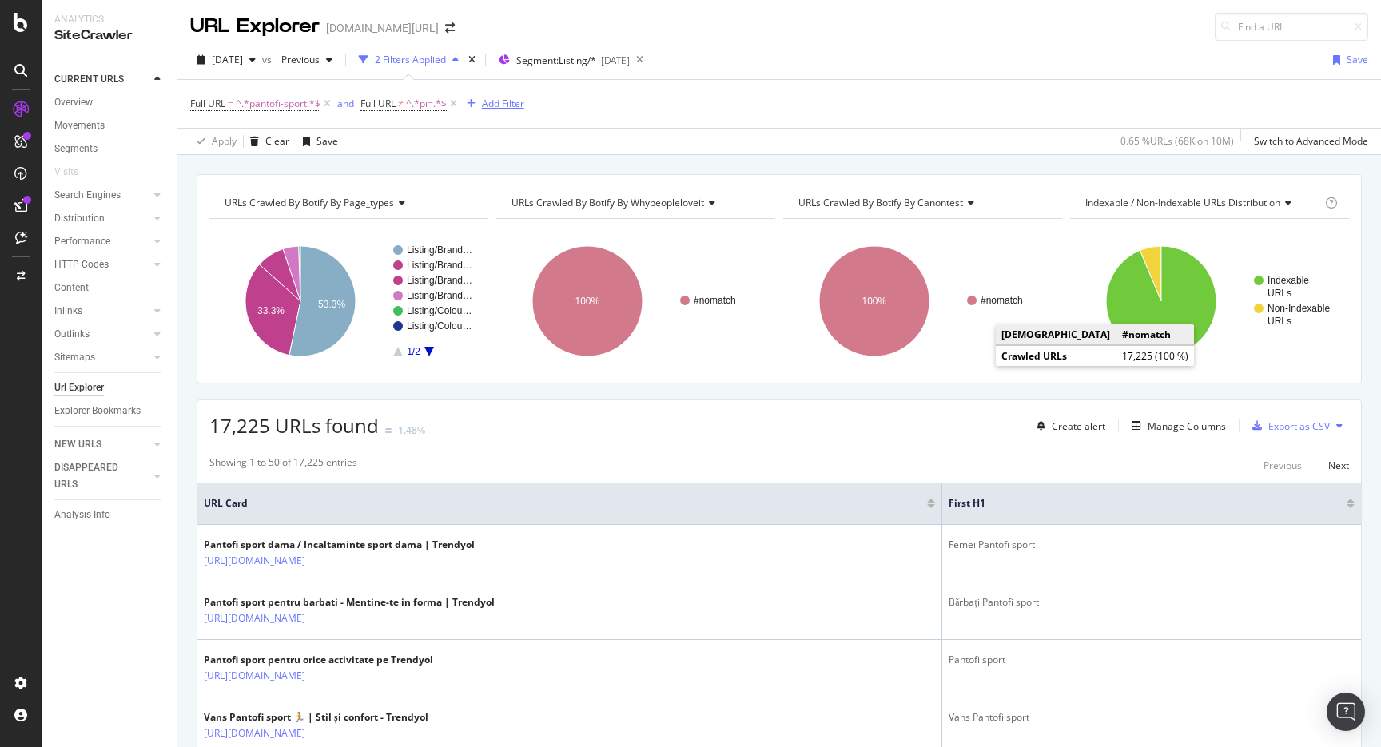
click at [500, 103] on div "Add Filter" at bounding box center [503, 104] width 42 height 14
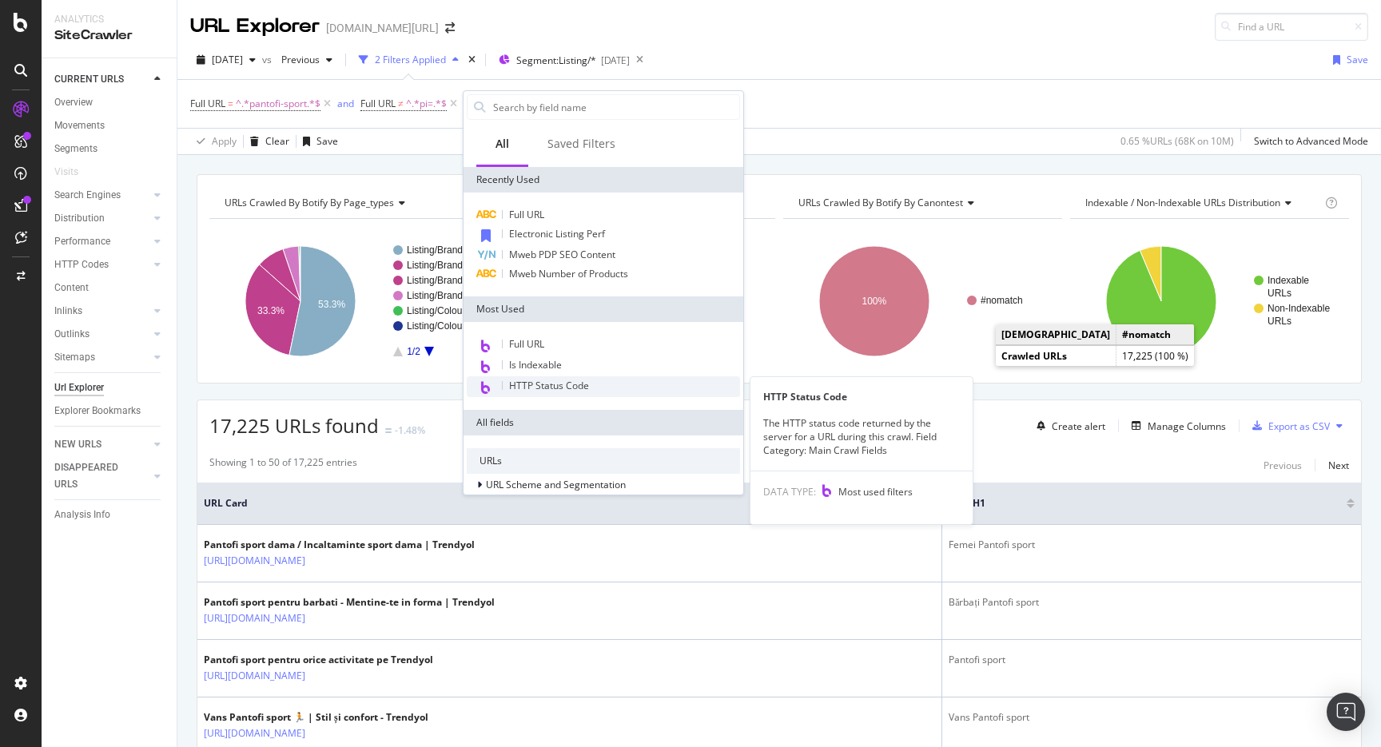
click at [542, 387] on span "HTTP Status Code" at bounding box center [549, 386] width 80 height 14
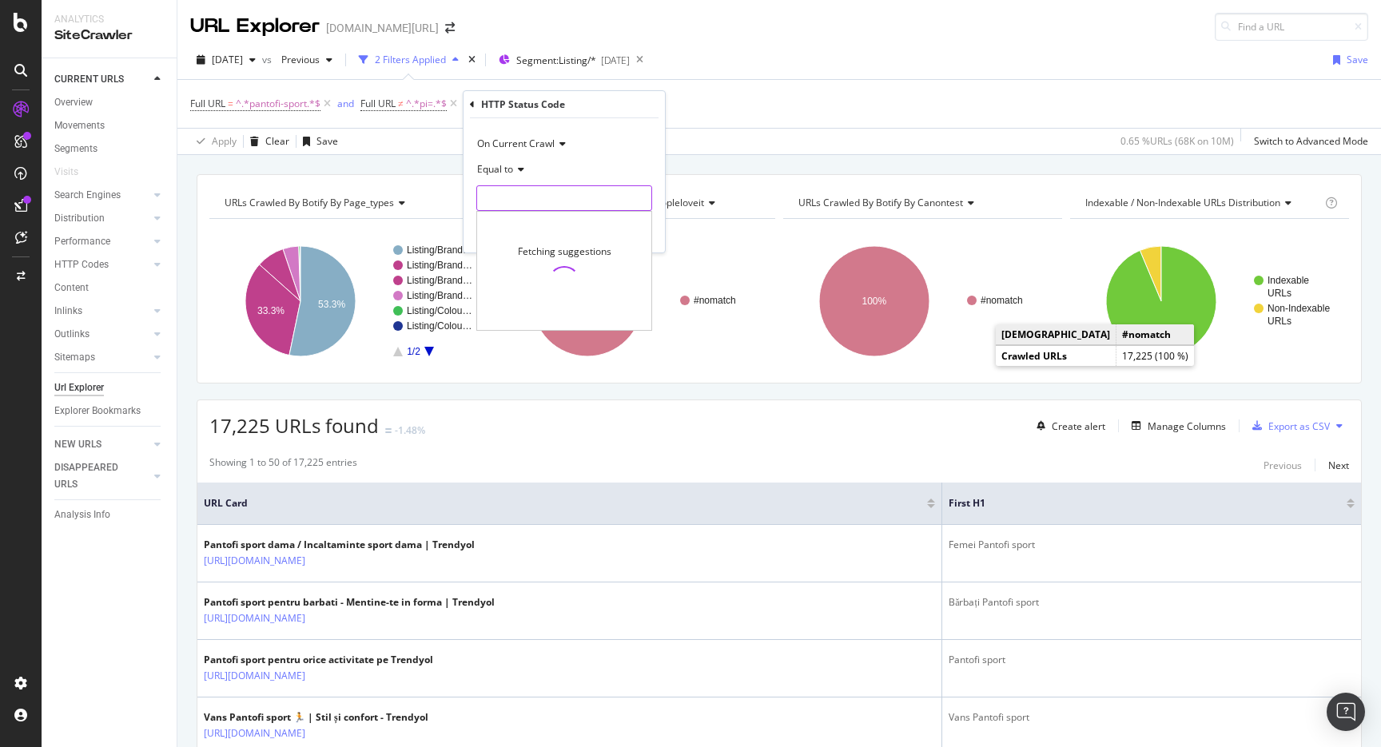
click at [544, 188] on input "number" at bounding box center [564, 198] width 176 height 26
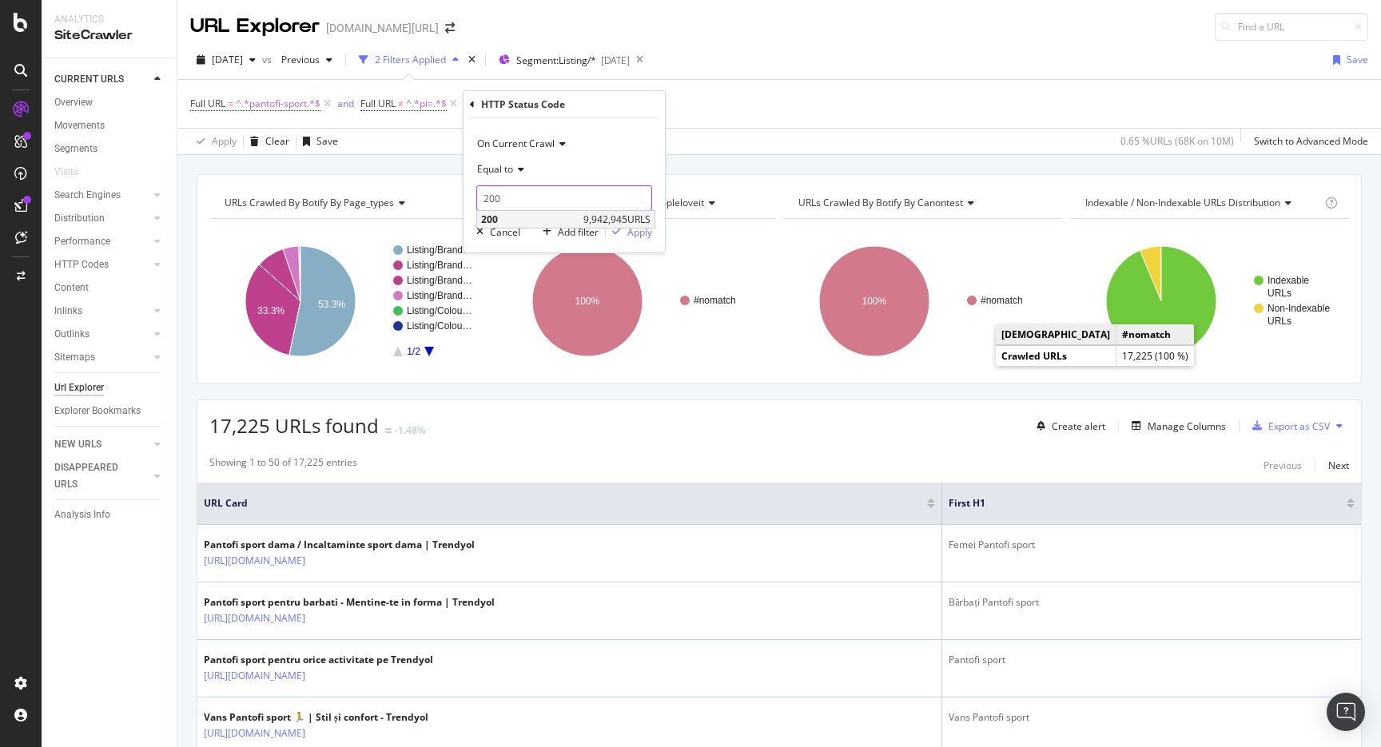
type input "200"
click at [620, 215] on span "9,942,945 URLS" at bounding box center [617, 220] width 67 height 14
click at [621, 229] on div "button" at bounding box center [617, 232] width 22 height 10
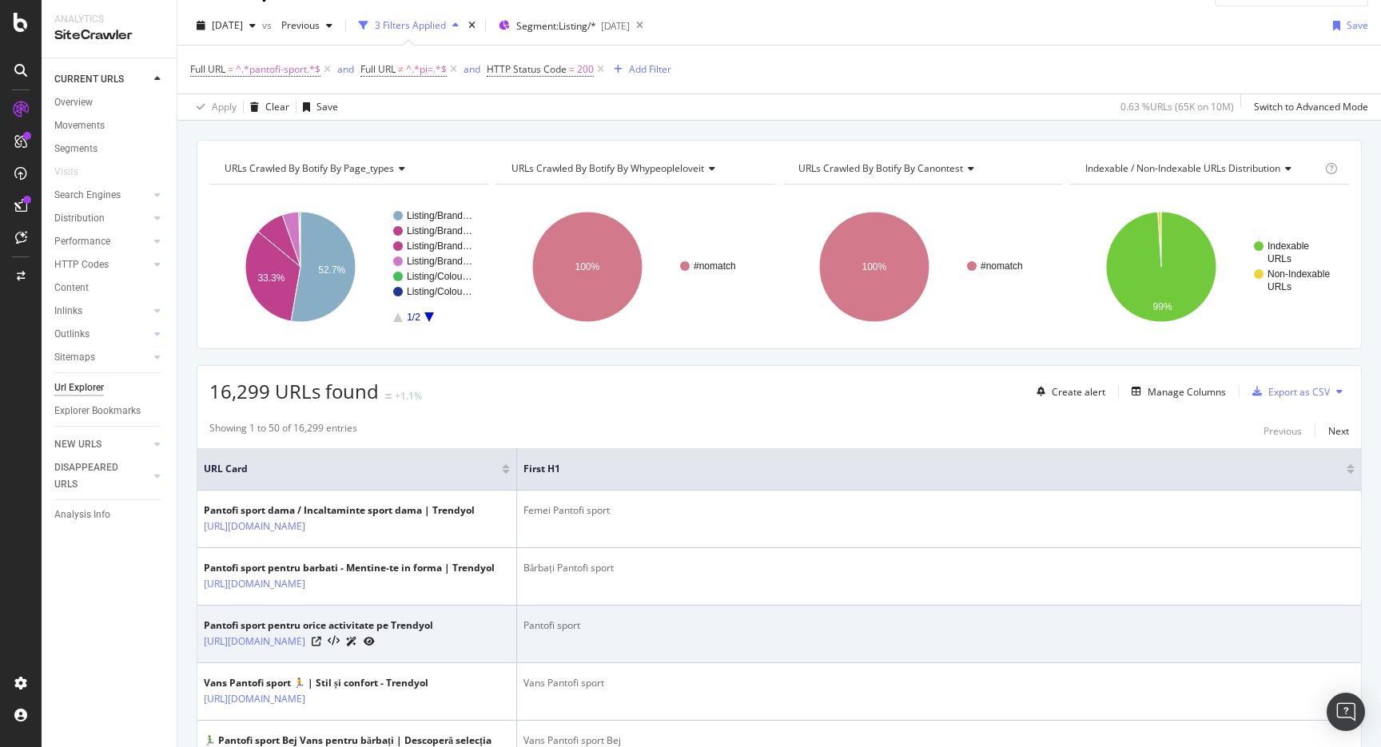
scroll to position [38, 0]
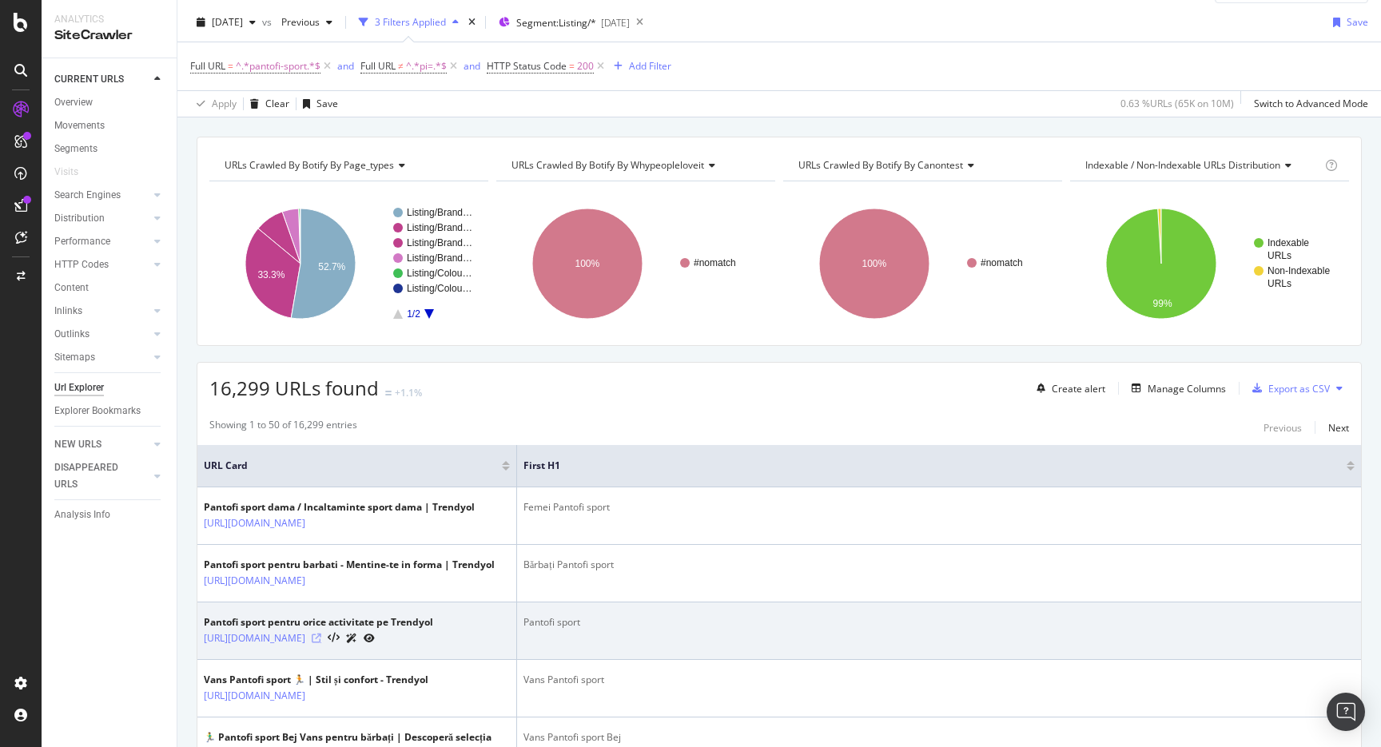
click at [321, 644] on icon at bounding box center [317, 639] width 10 height 10
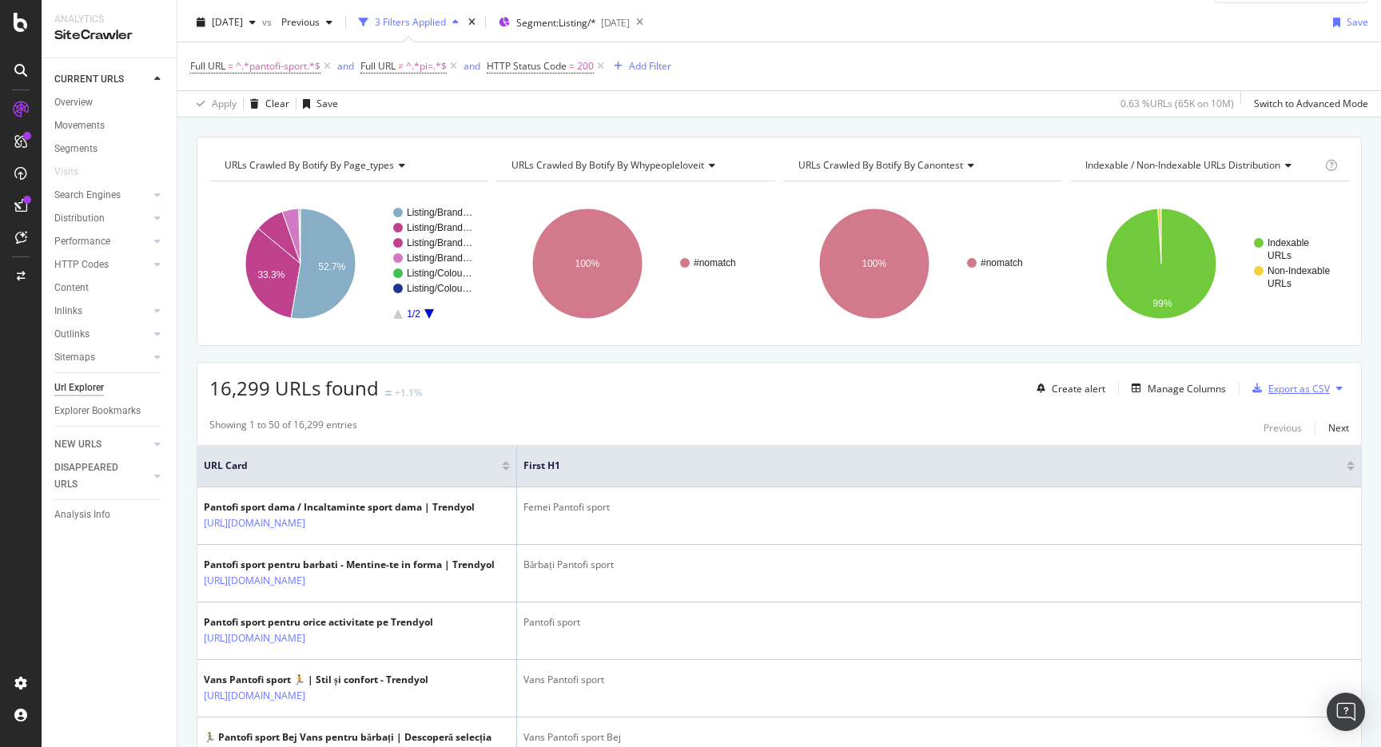
click at [1287, 395] on div "Export as CSV" at bounding box center [1300, 389] width 62 height 14
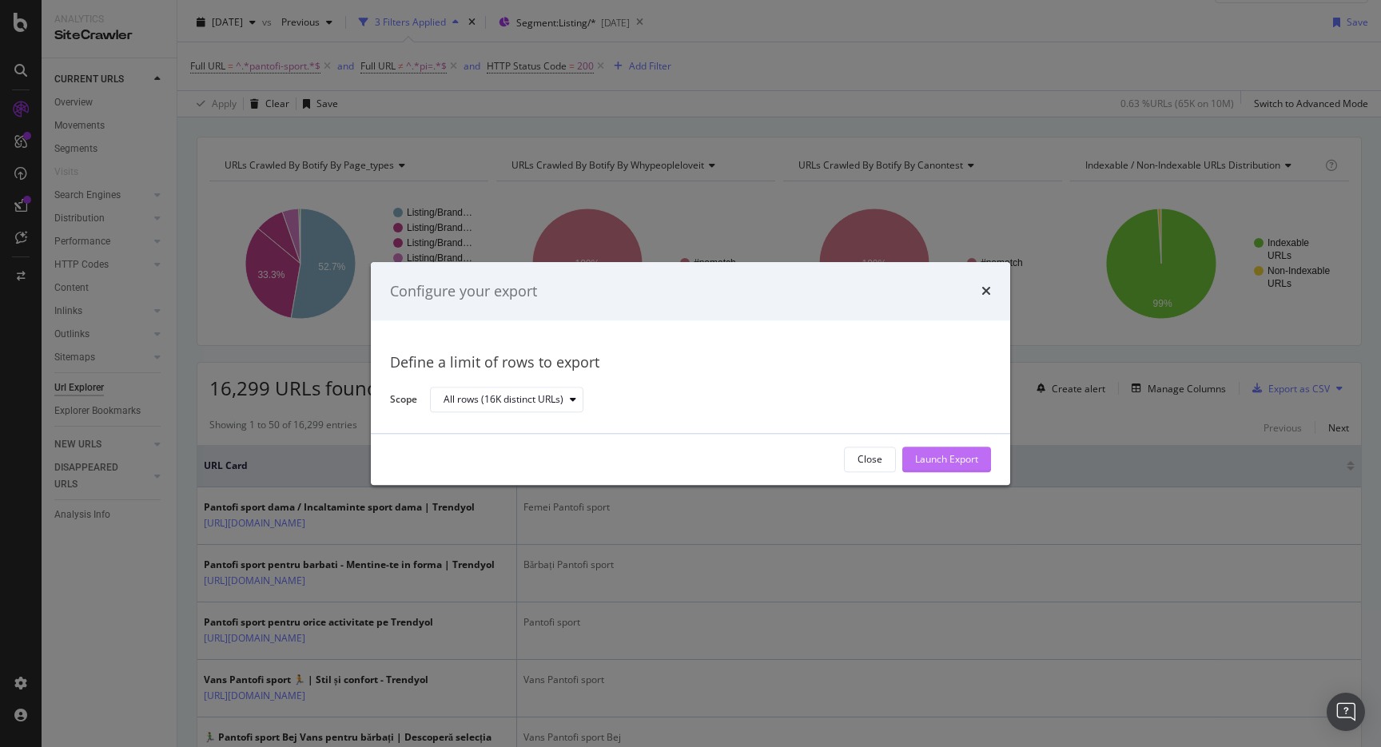
click at [978, 455] on button "Launch Export" at bounding box center [947, 460] width 89 height 26
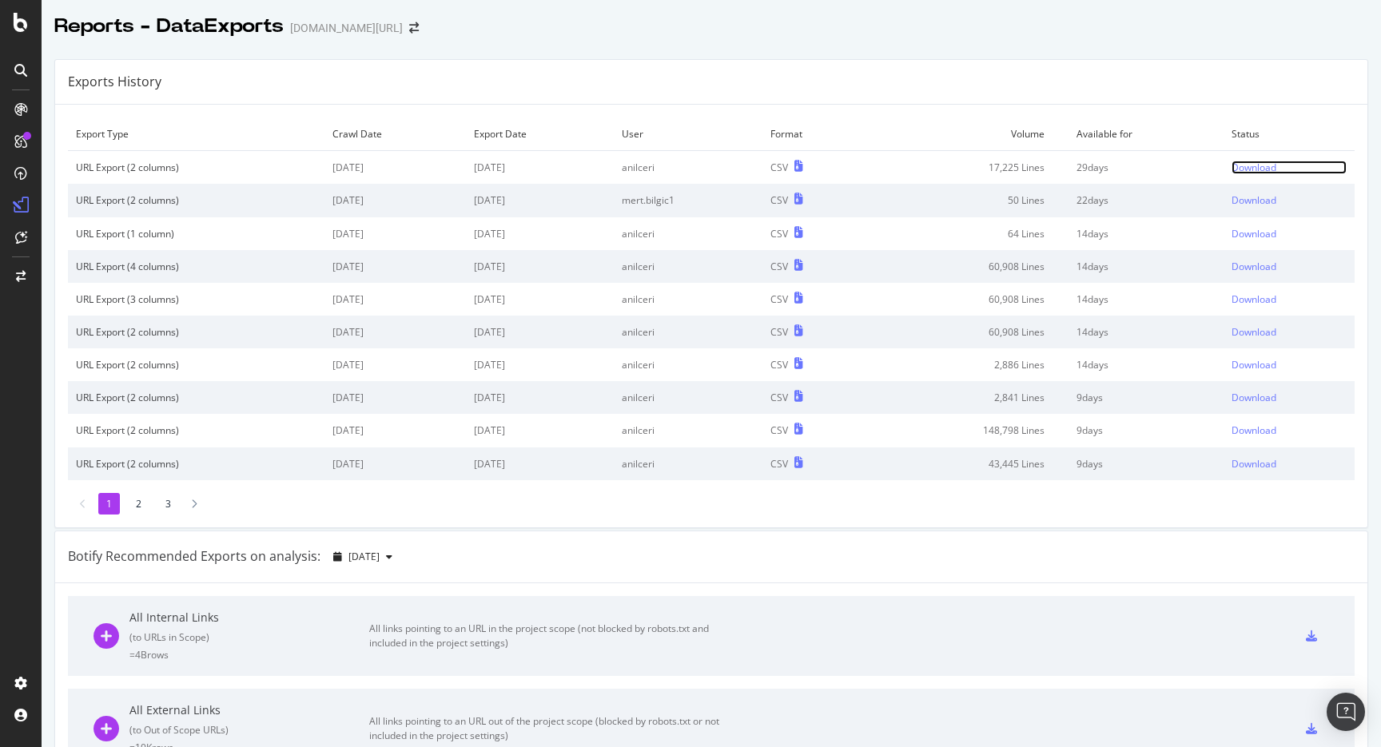
click at [1253, 173] on div "Download" at bounding box center [1254, 168] width 45 height 14
click at [1237, 165] on div "Download" at bounding box center [1254, 168] width 45 height 14
click at [954, 42] on div at bounding box center [712, 43] width 1340 height 6
